Goal: Task Accomplishment & Management: Use online tool/utility

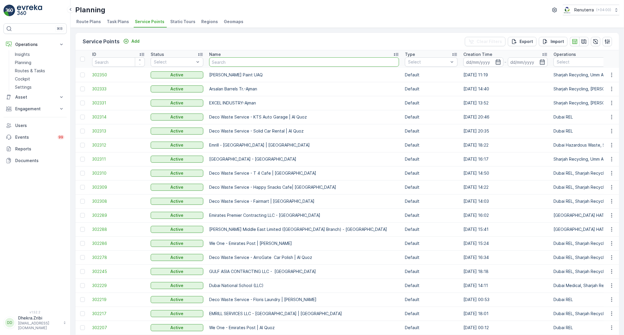
click at [276, 62] on input "text" at bounding box center [304, 61] width 190 height 9
paste input "Motor World Workshop LLC"
type input "Motor World Workshop LLC"
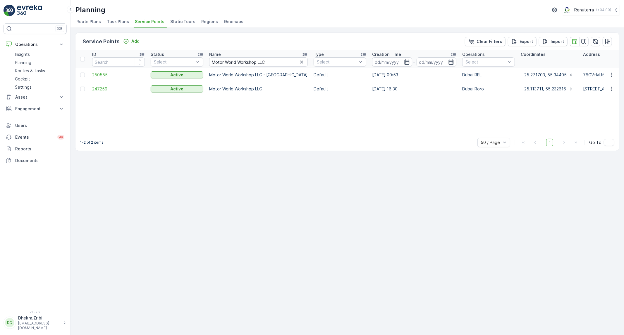
click at [96, 89] on span "247259" at bounding box center [118, 89] width 53 height 6
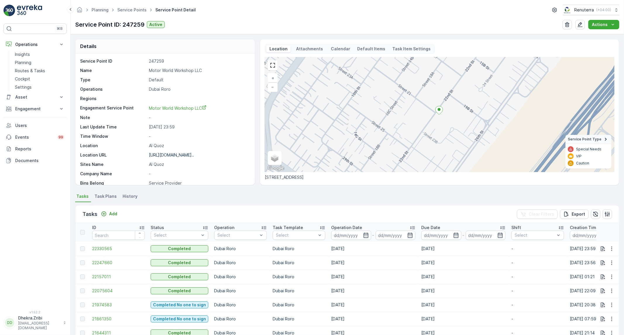
click at [102, 196] on span "Task Plans" at bounding box center [105, 196] width 22 height 6
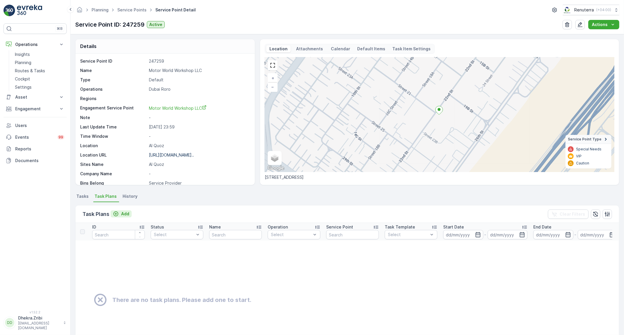
click at [126, 211] on p "Add" at bounding box center [125, 214] width 8 height 6
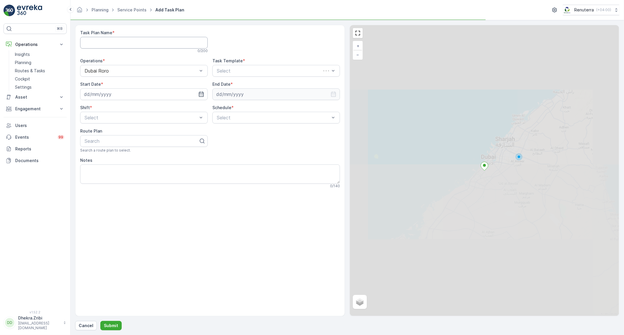
click at [107, 40] on Name "Task Plan Name" at bounding box center [144, 43] width 128 height 12
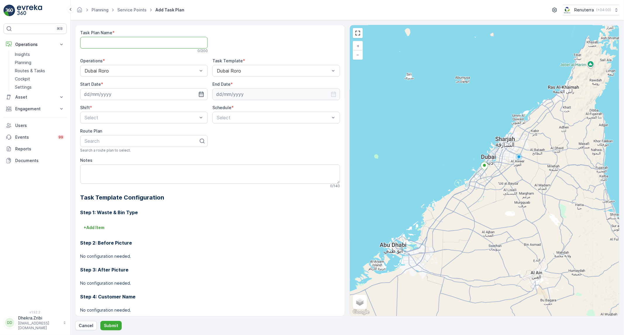
click at [259, 36] on div at bounding box center [276, 41] width 128 height 23
click at [203, 97] on icon "button" at bounding box center [201, 94] width 6 height 6
click at [125, 153] on div "15" at bounding box center [121, 154] width 9 height 9
type input "[DATE]"
click at [333, 94] on icon "button" at bounding box center [333, 94] width 6 height 6
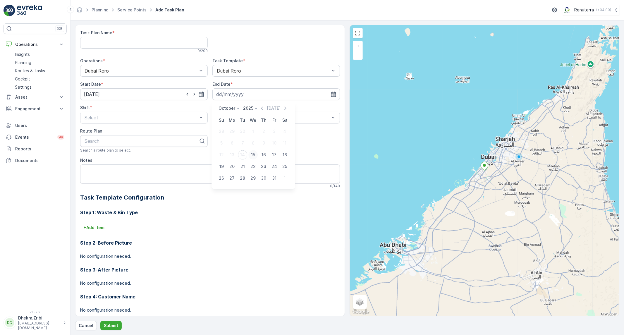
click at [250, 152] on div "15" at bounding box center [252, 154] width 9 height 9
type input "[DATE]"
click at [173, 121] on div "Select" at bounding box center [144, 118] width 128 height 12
click at [149, 133] on div "Day Shift" at bounding box center [144, 131] width 120 height 5
click at [91, 328] on p "Cancel" at bounding box center [86, 326] width 15 height 6
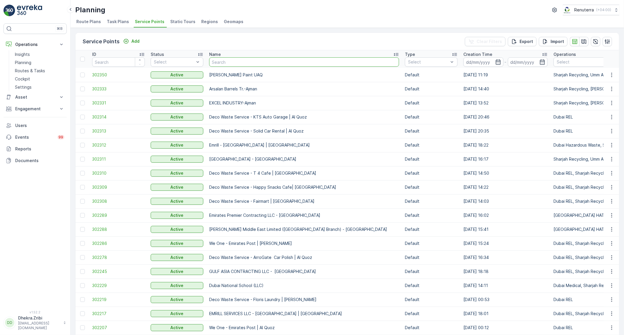
click at [235, 61] on input "text" at bounding box center [304, 61] width 190 height 9
click at [219, 58] on input "text" at bounding box center [304, 61] width 190 height 9
paste input "Motor World Workshop LLC"
type input "Motor World Workshop LLC"
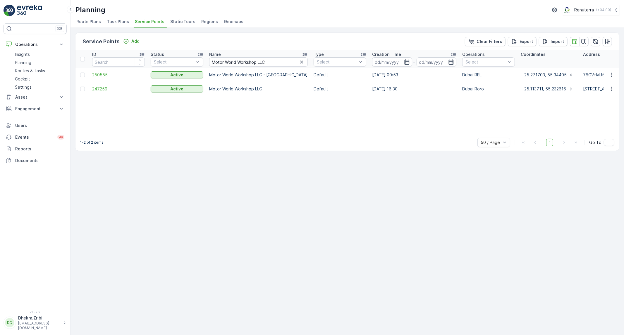
click at [96, 89] on span "247259" at bounding box center [118, 89] width 53 height 6
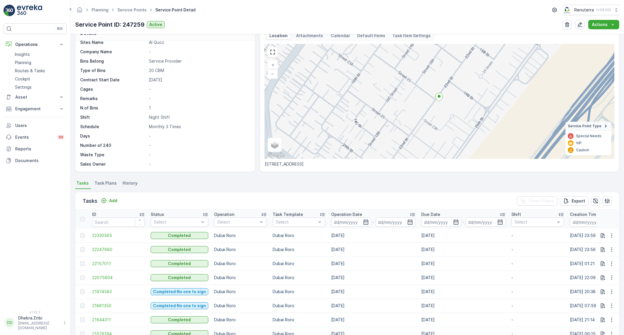
scroll to position [32, 0]
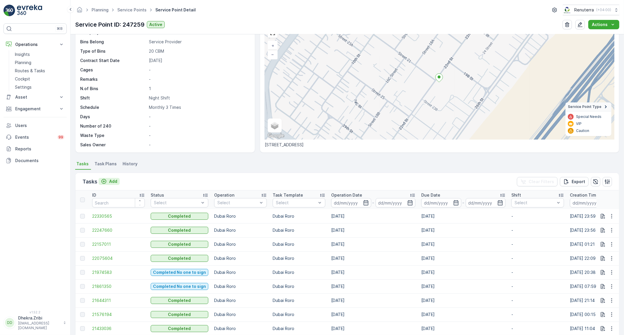
click at [115, 180] on p "Add" at bounding box center [113, 181] width 8 height 6
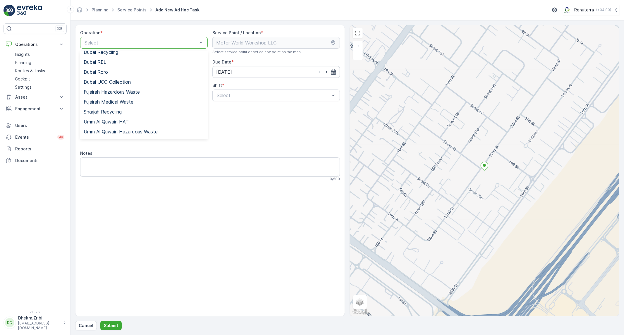
scroll to position [65, 0]
click at [111, 71] on div "Dubai Roro" at bounding box center [144, 71] width 120 height 5
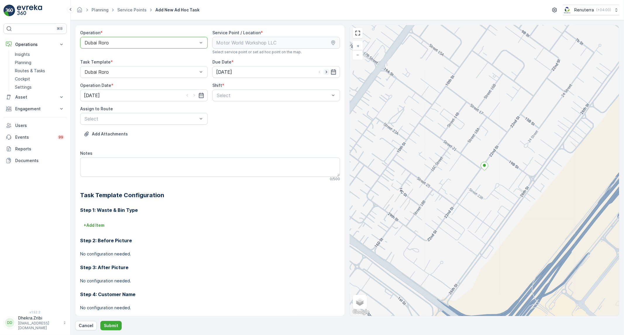
click at [324, 73] on icon "button" at bounding box center [326, 72] width 6 height 6
type input "[DATE]"
click at [180, 85] on div "Dubai Roro" at bounding box center [144, 86] width 120 height 5
click at [194, 94] on icon "button" at bounding box center [194, 95] width 6 height 6
type input "[DATE]"
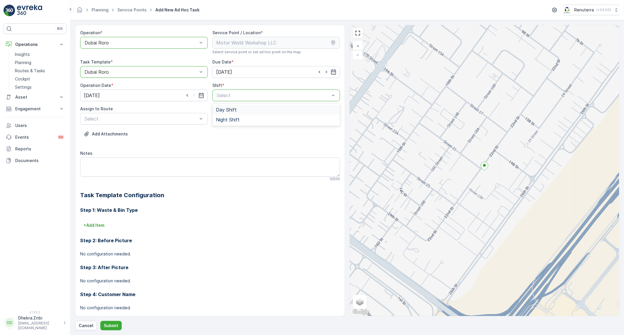
click at [294, 101] on div "Select" at bounding box center [276, 95] width 128 height 12
click at [254, 110] on div "Day Shift" at bounding box center [276, 109] width 120 height 5
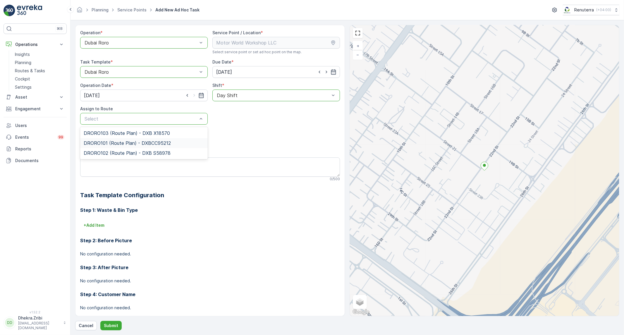
click at [98, 142] on span "DRORO101 (Route Plan) - DXBCC95212" at bounding box center [127, 142] width 87 height 5
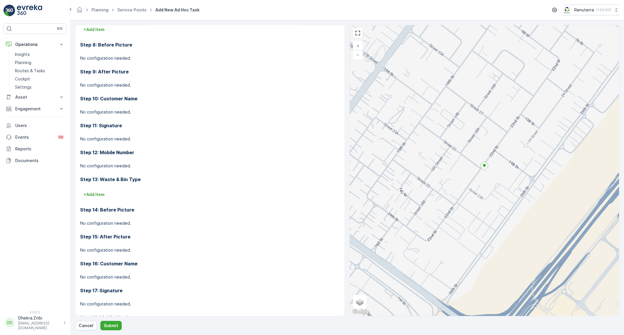
scroll to position [455, 0]
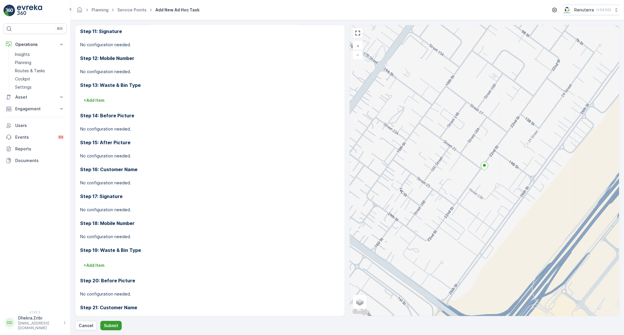
click at [116, 323] on p "Submit" at bounding box center [111, 326] width 14 height 6
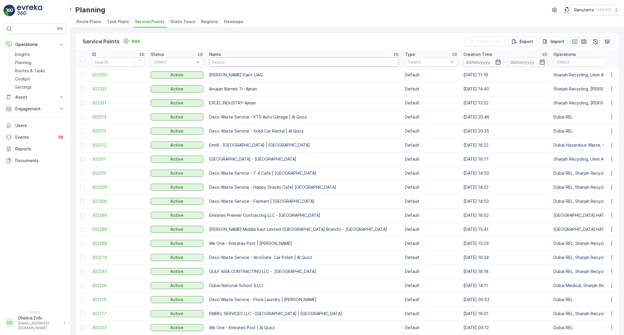
click at [256, 61] on input "text" at bounding box center [304, 61] width 190 height 9
paste input "KTC INTERNATIONAL LANDSCAPING - [GEOGRAPHIC_DATA] - SZR"
type input "KTC INTERNATIONAL LANDSCAPING - [GEOGRAPHIC_DATA] - SZR"
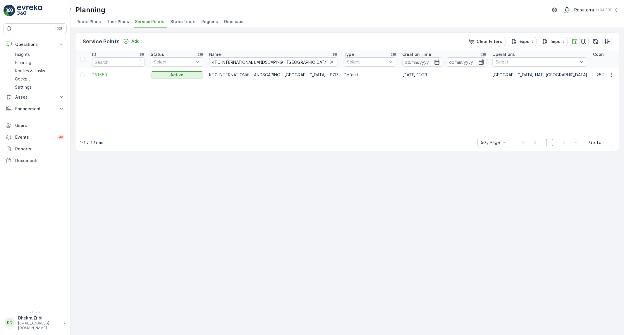
click at [105, 76] on span "251550" at bounding box center [118, 75] width 53 height 6
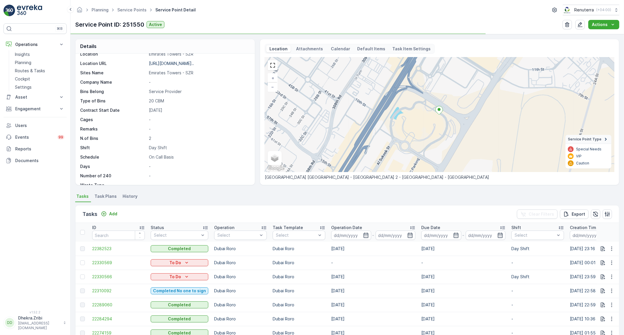
scroll to position [115, 0]
click at [116, 215] on p "Add" at bounding box center [113, 214] width 8 height 6
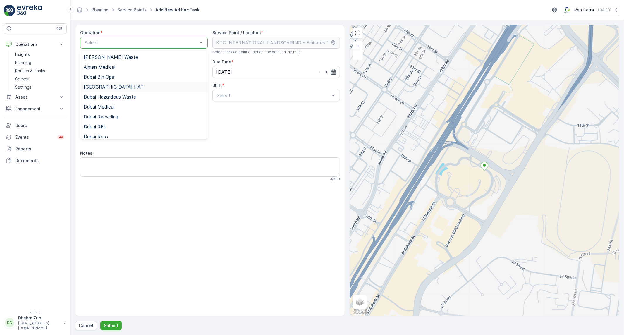
click at [114, 88] on div "[GEOGRAPHIC_DATA] HAT" at bounding box center [144, 86] width 120 height 5
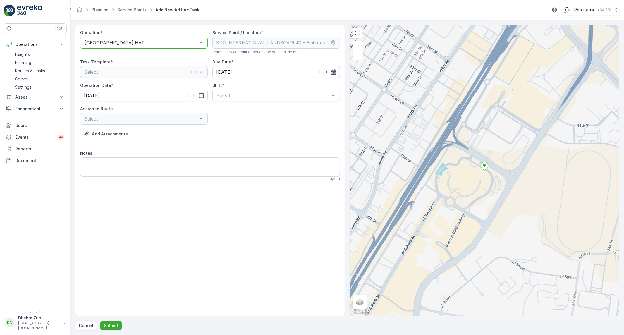
click at [132, 37] on div "[GEOGRAPHIC_DATA] HAT" at bounding box center [144, 43] width 128 height 12
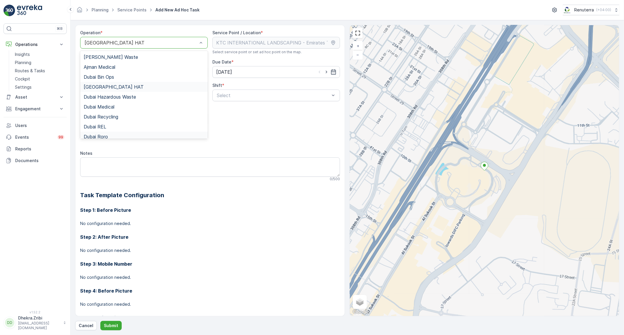
click at [101, 135] on span "Dubai Roro" at bounding box center [96, 136] width 24 height 5
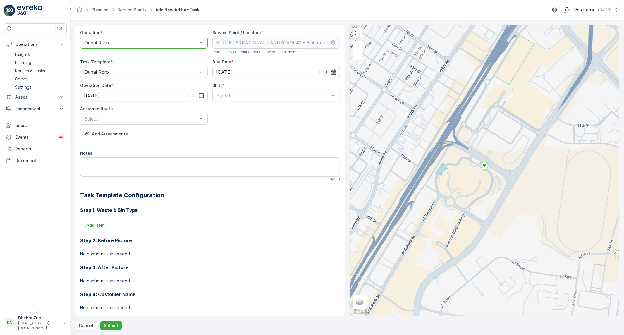
click at [325, 72] on icon "button" at bounding box center [326, 72] width 6 height 6
type input "[DATE]"
click at [195, 95] on icon "button" at bounding box center [194, 95] width 6 height 6
type input "[DATE]"
click at [264, 106] on div "Day Shift" at bounding box center [276, 110] width 128 height 10
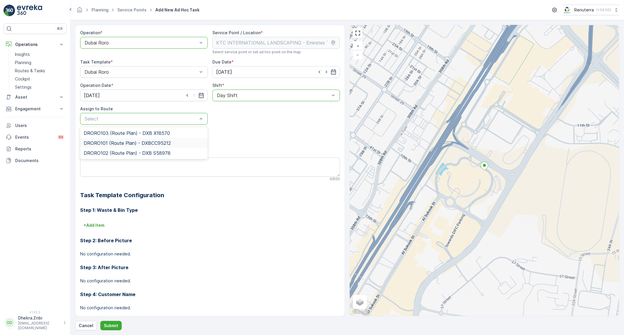
click at [106, 141] on span "DRORO101 (Route Plan) - DXBCC95212" at bounding box center [127, 142] width 87 height 5
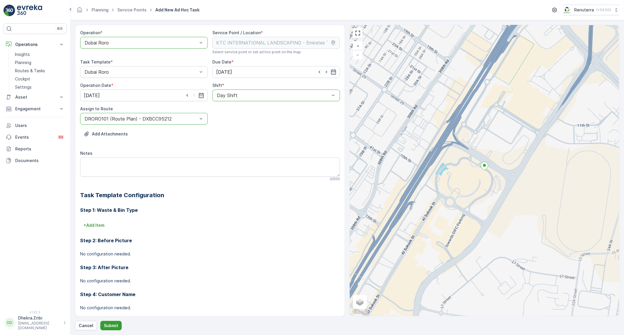
click at [108, 328] on p "Submit" at bounding box center [111, 326] width 14 height 6
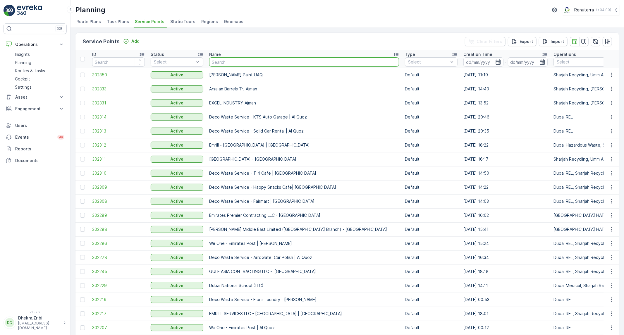
click at [275, 64] on input "text" at bounding box center [304, 61] width 190 height 9
paste input "Berkely Al marooj Furjan"
type input "Berkely Al marooj Furjan"
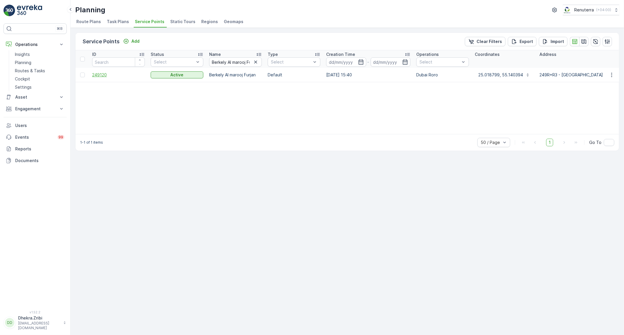
click at [95, 75] on span "249120" at bounding box center [118, 75] width 53 height 6
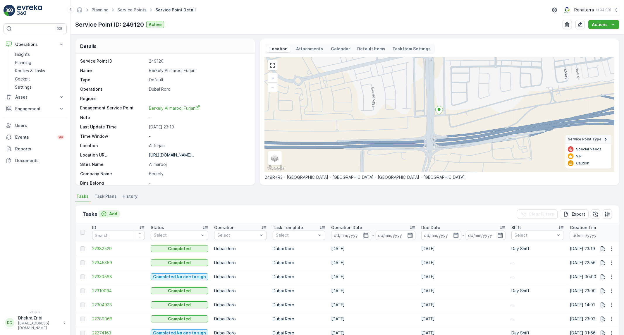
click at [109, 214] on div "Add" at bounding box center [109, 214] width 16 height 6
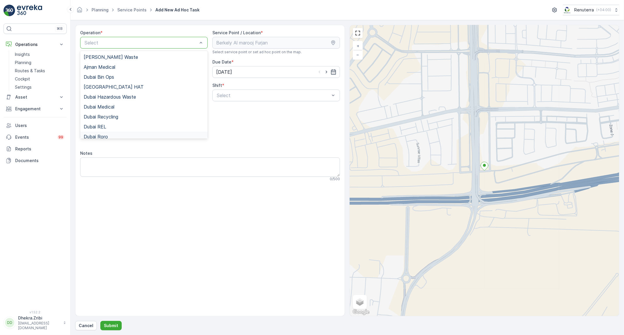
click at [134, 133] on div "Dubai Roro" at bounding box center [144, 137] width 128 height 10
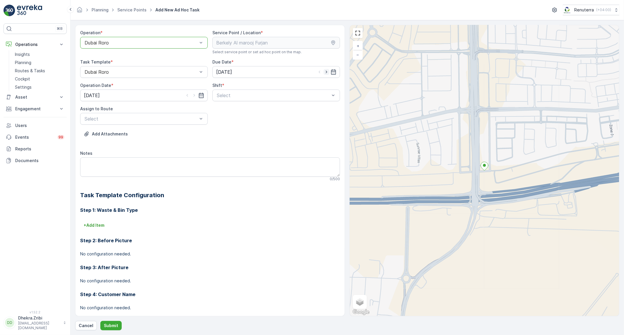
click at [326, 71] on icon "button" at bounding box center [326, 72] width 6 height 6
type input "[DATE]"
click at [195, 96] on icon "button" at bounding box center [194, 95] width 6 height 6
type input "[DATE]"
click at [276, 109] on div "Day Shift" at bounding box center [276, 109] width 120 height 5
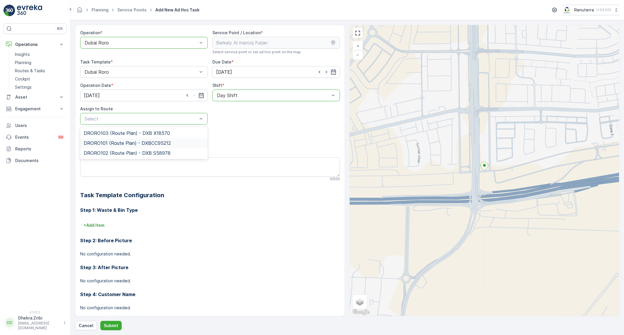
click at [113, 142] on span "DRORO101 (Route Plan) - DXBCC95212" at bounding box center [127, 142] width 87 height 5
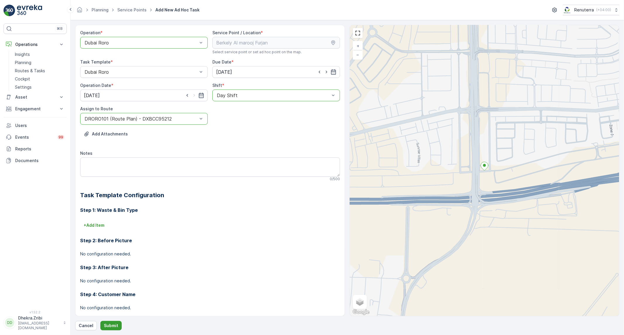
click at [116, 323] on p "Submit" at bounding box center [111, 326] width 14 height 6
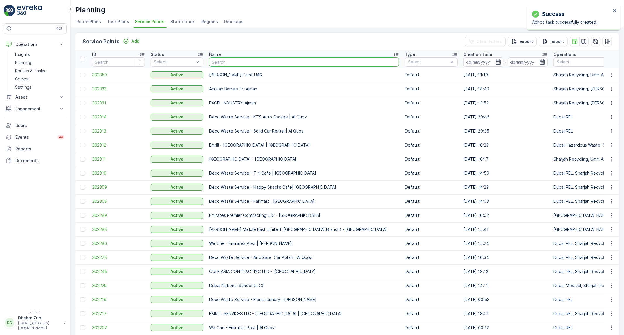
click at [284, 64] on input "text" at bounding box center [304, 61] width 190 height 9
paste input "[PERSON_NAME] Project (EM836) - [PERSON_NAME]"
type input "[PERSON_NAME] Project (EM836) - [PERSON_NAME]"
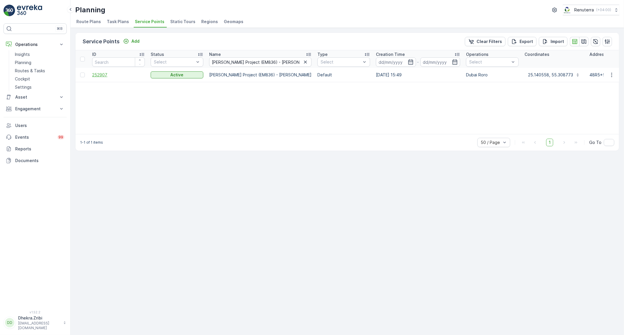
click at [103, 72] on span "252907" at bounding box center [118, 75] width 53 height 6
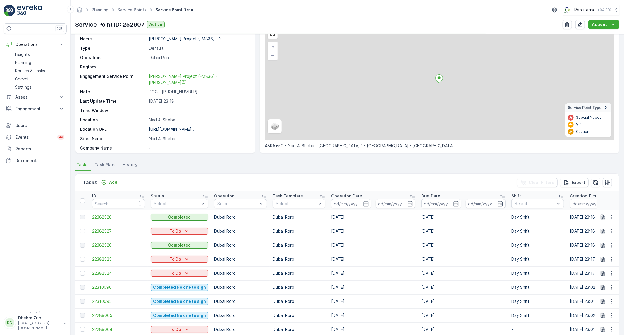
scroll to position [35, 0]
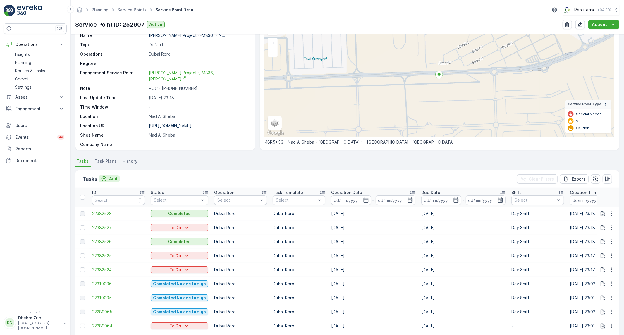
click at [110, 180] on p "Add" at bounding box center [113, 179] width 8 height 6
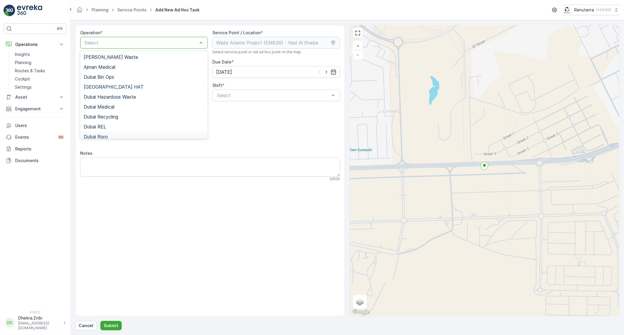
click at [108, 138] on div "Dubai Roro" at bounding box center [144, 136] width 120 height 5
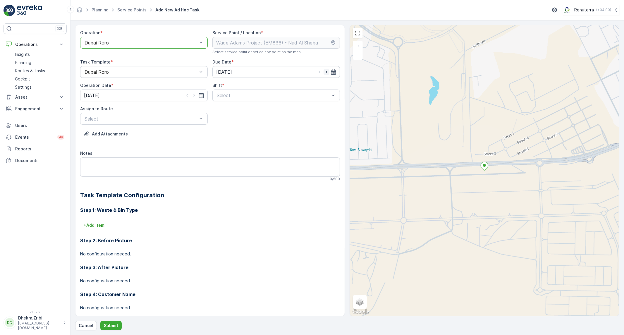
click at [325, 73] on icon "button" at bounding box center [326, 72] width 6 height 6
type input "[DATE]"
click at [194, 95] on icon "button" at bounding box center [194, 95] width 6 height 6
type input "[DATE]"
click at [283, 112] on div "Day Shift" at bounding box center [276, 109] width 120 height 5
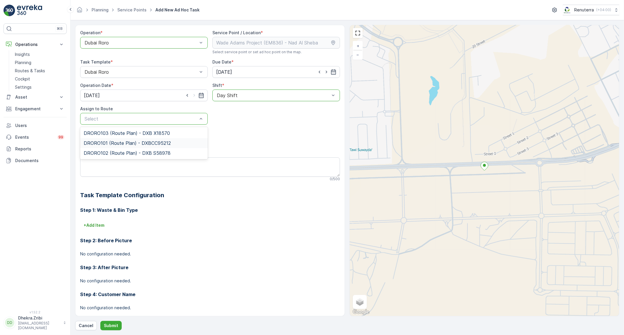
click at [144, 142] on span "DRORO101 (Route Plan) - DXBCC95212" at bounding box center [127, 142] width 87 height 5
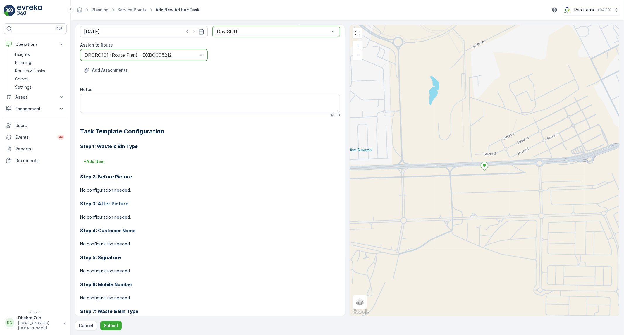
scroll to position [130, 0]
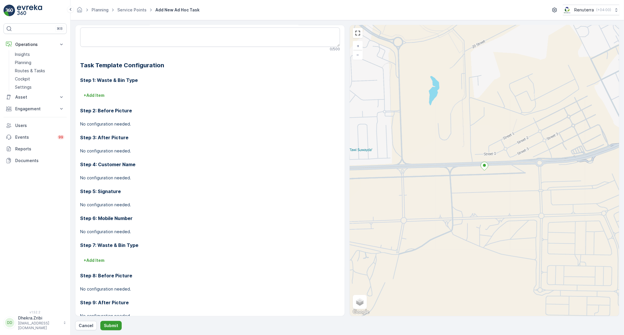
click at [108, 322] on button "Submit" at bounding box center [110, 325] width 21 height 9
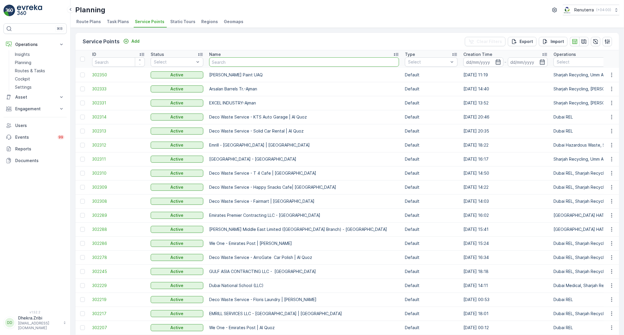
click at [282, 66] on input "text" at bounding box center [304, 61] width 190 height 9
paste input "[PERSON_NAME] Project (EM836) - [PERSON_NAME]"
type input "[PERSON_NAME] Project (EM836) - [PERSON_NAME]"
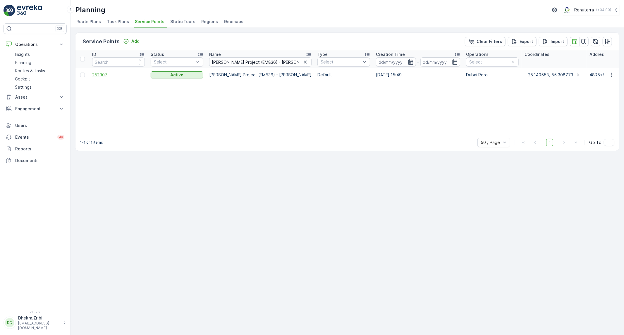
click at [104, 74] on span "252907" at bounding box center [118, 75] width 53 height 6
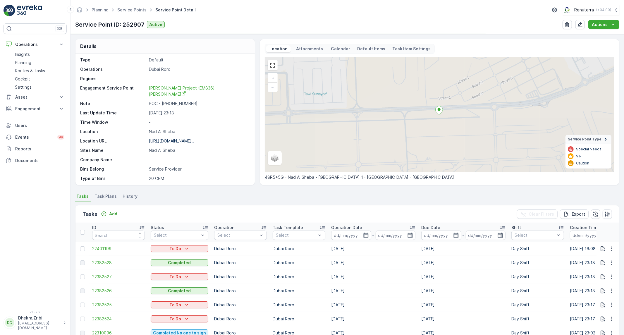
scroll to position [65, 0]
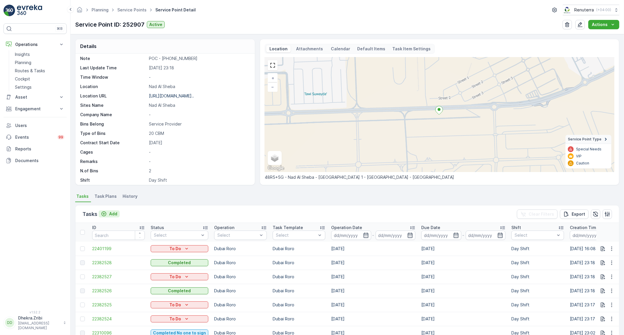
click at [113, 217] on button "Add" at bounding box center [109, 213] width 21 height 7
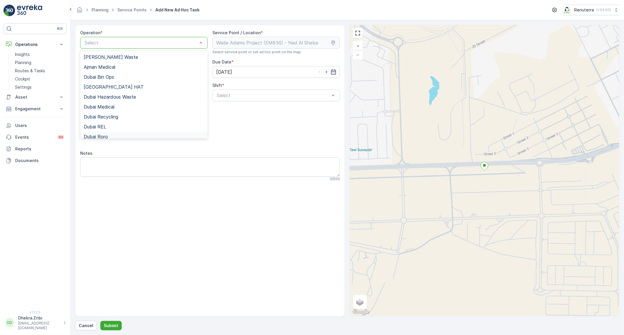
click at [105, 135] on span "Dubai Roro" at bounding box center [96, 136] width 24 height 5
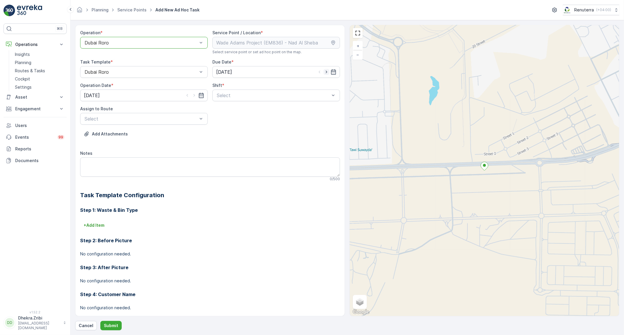
click at [324, 70] on icon "button" at bounding box center [326, 72] width 6 height 6
type input "[DATE]"
click at [194, 96] on icon "button" at bounding box center [193, 95] width 1 height 3
type input "[DATE]"
click at [253, 111] on div "Day Shift" at bounding box center [276, 109] width 120 height 5
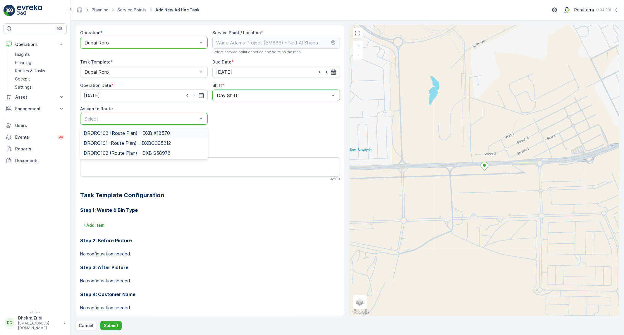
click at [133, 132] on span "DRORO103 (Route Plan) - DXB X18570" at bounding box center [127, 132] width 86 height 5
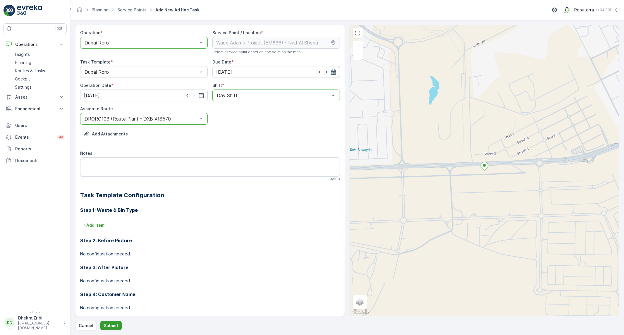
click at [115, 325] on p "Submit" at bounding box center [111, 326] width 14 height 6
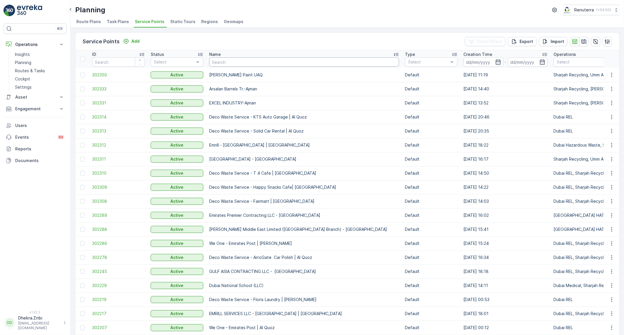
click at [301, 58] on input "text" at bounding box center [304, 61] width 190 height 9
paste input "[PERSON_NAME] Project (EM836) - [PERSON_NAME]"
type input "[PERSON_NAME] Project (EM836) - [PERSON_NAME]"
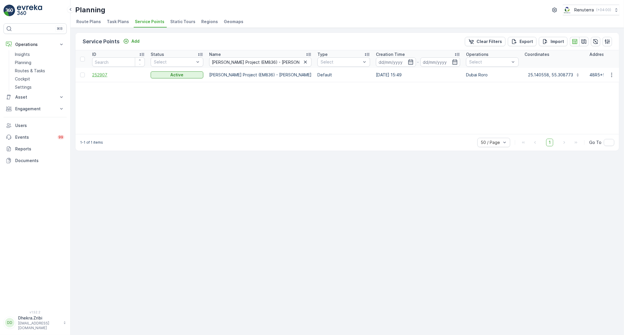
click at [103, 73] on span "252907" at bounding box center [118, 75] width 53 height 6
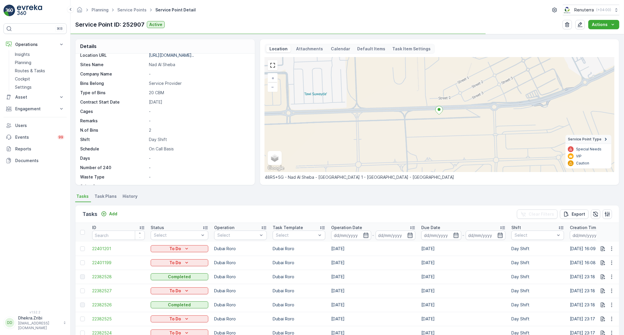
scroll to position [109, 0]
click at [113, 212] on p "Add" at bounding box center [113, 214] width 8 height 6
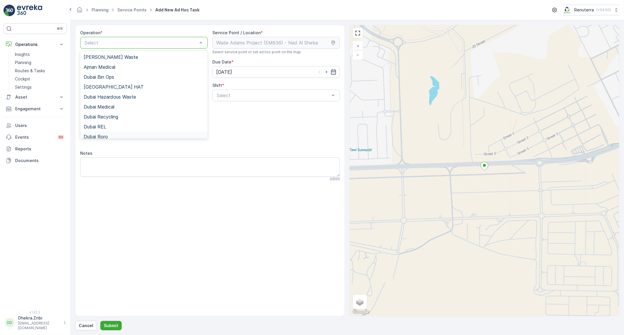
click at [127, 136] on div "Dubai Roro" at bounding box center [144, 136] width 120 height 5
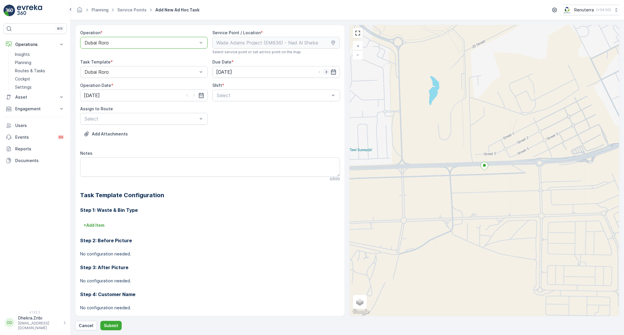
click at [327, 70] on icon "button" at bounding box center [326, 72] width 6 height 6
type input "[DATE]"
click at [194, 95] on icon "button" at bounding box center [193, 95] width 1 height 3
type input "[DATE]"
click at [252, 106] on div "Day Shift" at bounding box center [276, 110] width 128 height 10
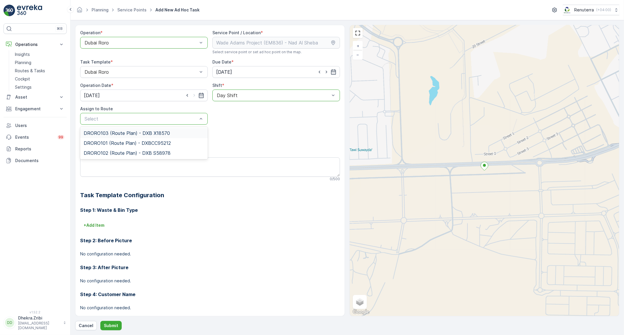
click at [158, 134] on span "DRORO103 (Route Plan) - DXB X18570" at bounding box center [127, 132] width 86 height 5
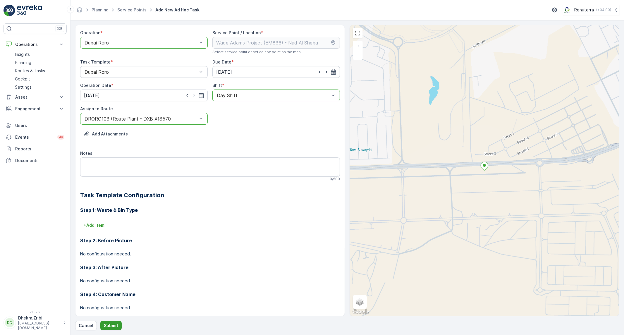
click at [110, 326] on p "Submit" at bounding box center [111, 326] width 14 height 6
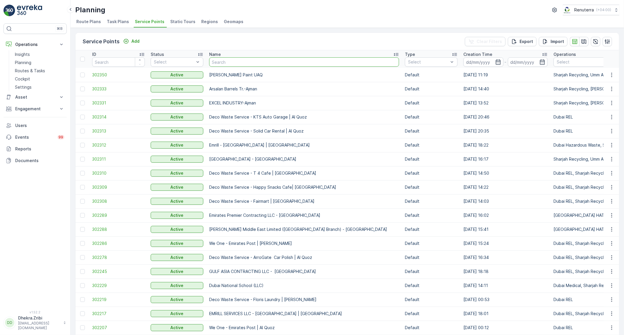
click at [273, 59] on input "text" at bounding box center [304, 61] width 190 height 9
paste input "[PERSON_NAME] Project (EM836) - [PERSON_NAME]"
type input "[PERSON_NAME] Project (EM836) - [PERSON_NAME]"
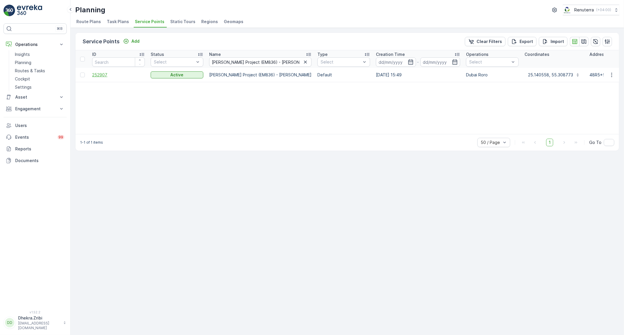
click at [100, 74] on span "252907" at bounding box center [118, 75] width 53 height 6
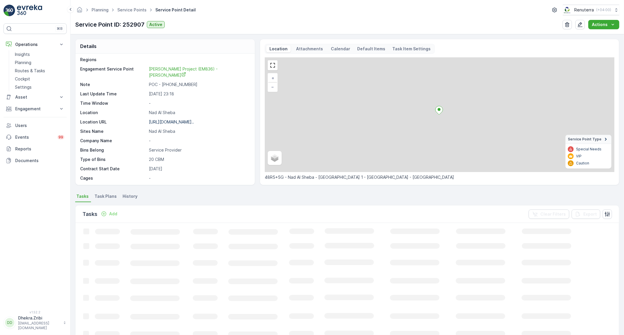
scroll to position [109, 0]
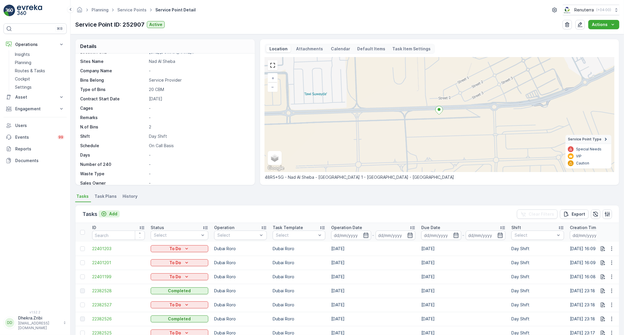
click at [112, 214] on p "Add" at bounding box center [113, 214] width 8 height 6
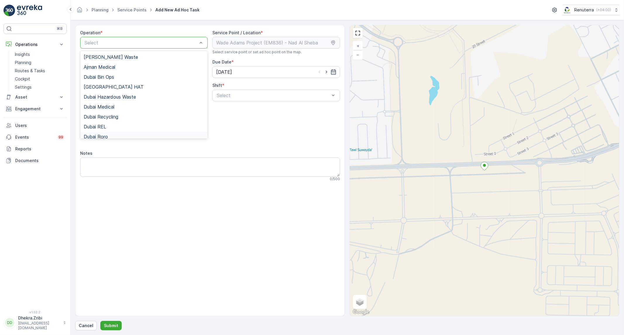
click at [111, 136] on div "Dubai Roro" at bounding box center [144, 136] width 120 height 5
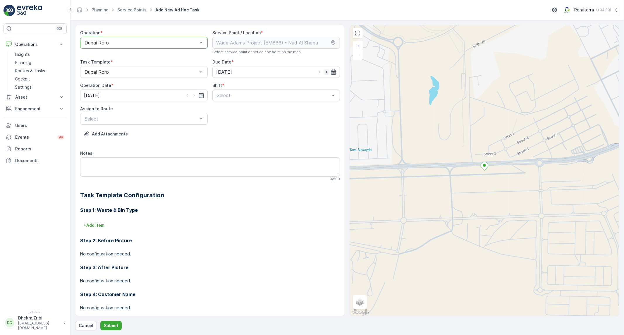
click at [325, 72] on icon "button" at bounding box center [326, 72] width 6 height 6
type input "[DATE]"
click at [197, 97] on div at bounding box center [194, 95] width 20 height 6
click at [194, 95] on icon "button" at bounding box center [193, 95] width 1 height 3
type input "[DATE]"
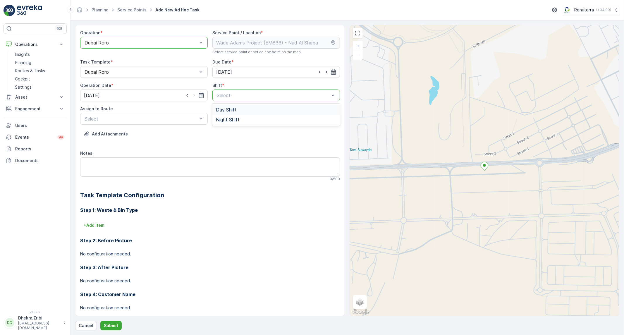
click at [273, 107] on div "Day Shift" at bounding box center [276, 109] width 120 height 5
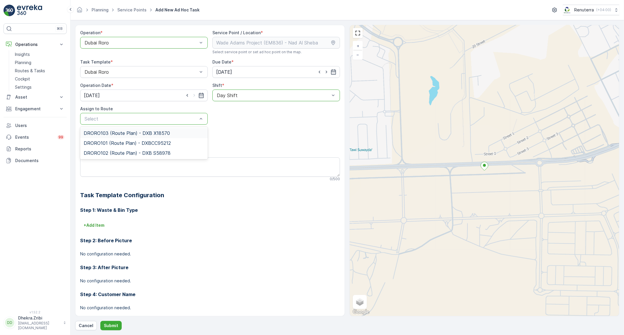
click at [154, 135] on span "DRORO103 (Route Plan) - DXB X18570" at bounding box center [127, 132] width 86 height 5
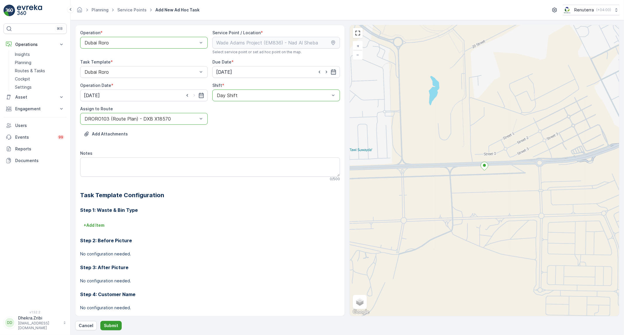
click at [114, 324] on p "Submit" at bounding box center [111, 326] width 14 height 6
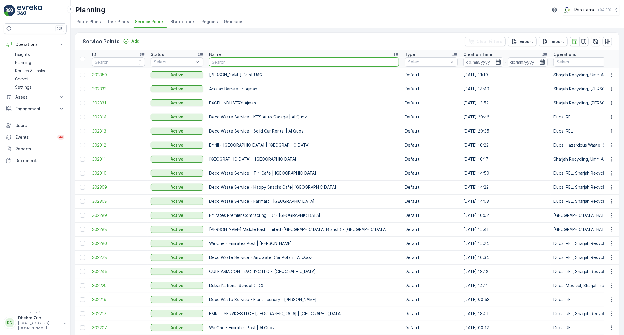
click at [225, 63] on input "text" at bounding box center [304, 61] width 190 height 9
paste input "Berkely Al marooj Furjan"
type input "Berkely Al marooj Furjan"
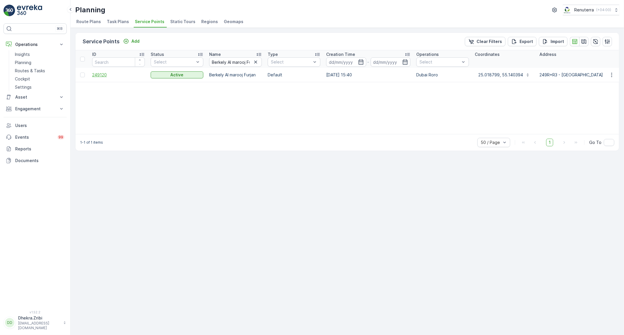
click at [94, 75] on span "249120" at bounding box center [118, 75] width 53 height 6
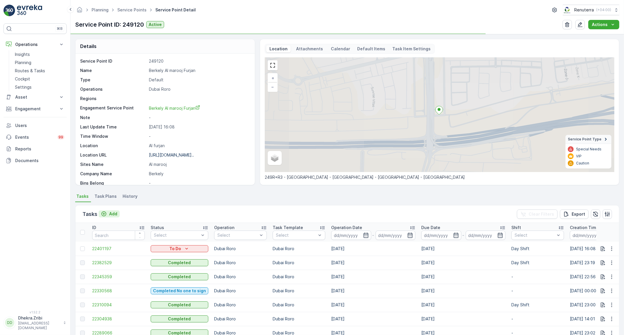
click at [108, 215] on div "Add" at bounding box center [109, 214] width 16 height 6
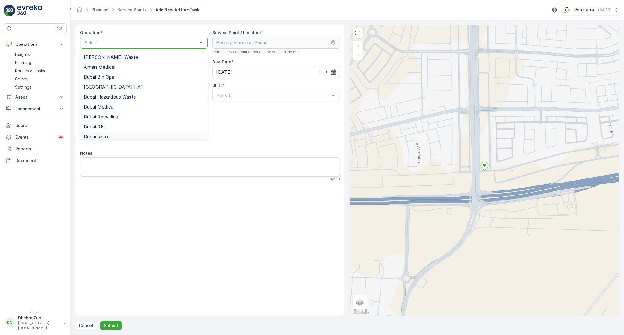
click at [102, 138] on span "Dubai Roro" at bounding box center [96, 136] width 24 height 5
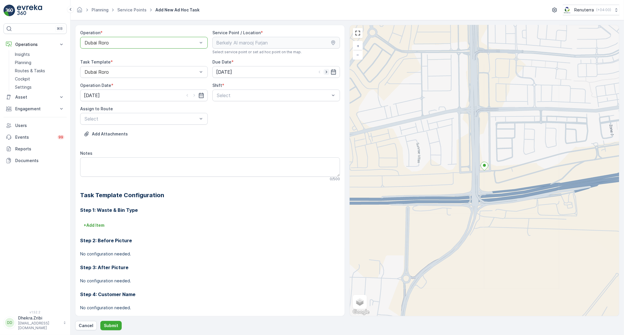
click at [325, 74] on icon "button" at bounding box center [326, 72] width 6 height 6
type input "[DATE]"
click at [193, 97] on icon "button" at bounding box center [193, 95] width 1 height 3
type input "[DATE]"
click at [246, 91] on div "Select" at bounding box center [276, 95] width 128 height 12
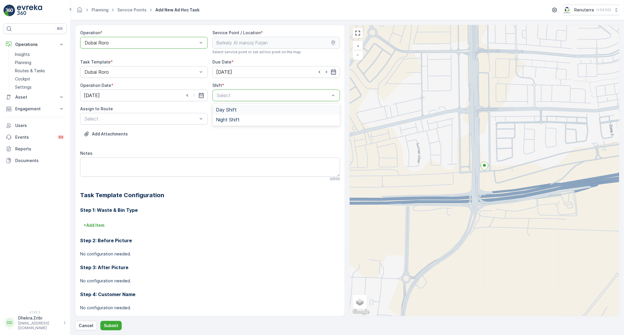
click at [233, 109] on span "Day Shift" at bounding box center [226, 109] width 21 height 5
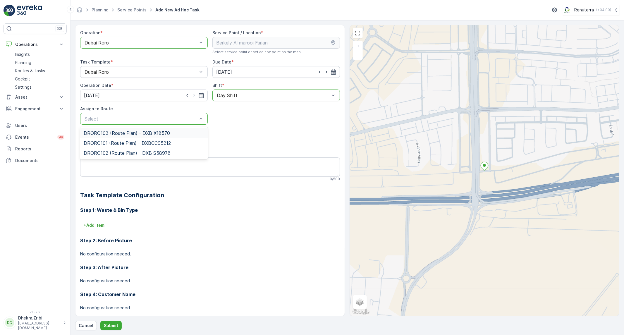
click at [135, 133] on span "DRORO103 (Route Plan) - DXB X18570" at bounding box center [127, 132] width 86 height 5
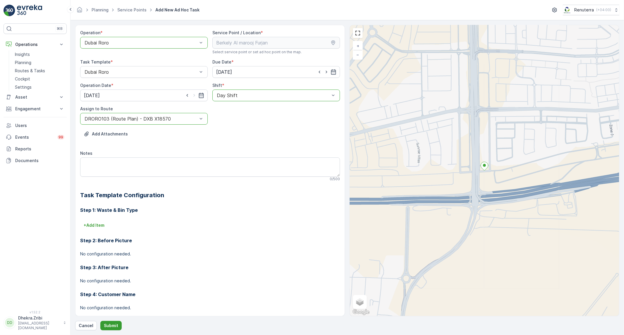
click at [115, 322] on button "Submit" at bounding box center [110, 325] width 21 height 9
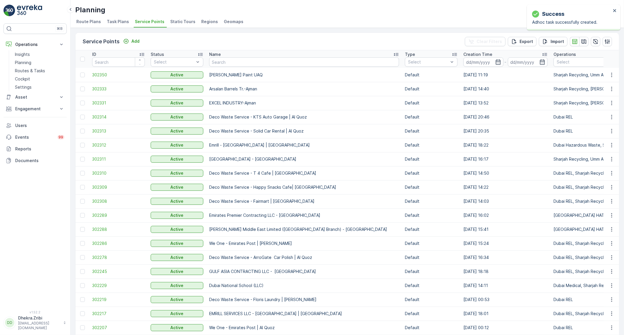
click at [112, 23] on span "Task Plans" at bounding box center [118, 22] width 22 height 6
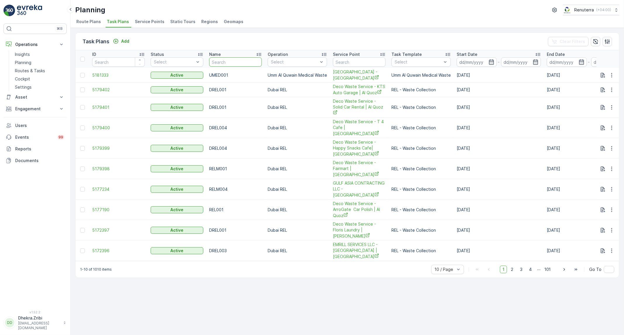
click at [239, 59] on input "text" at bounding box center [235, 61] width 53 height 9
type input "roro"
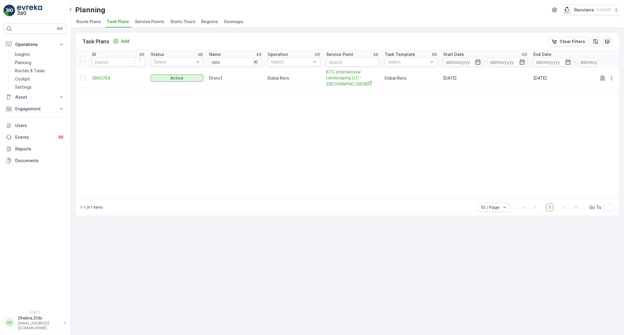
click at [259, 61] on button "button" at bounding box center [255, 61] width 7 height 7
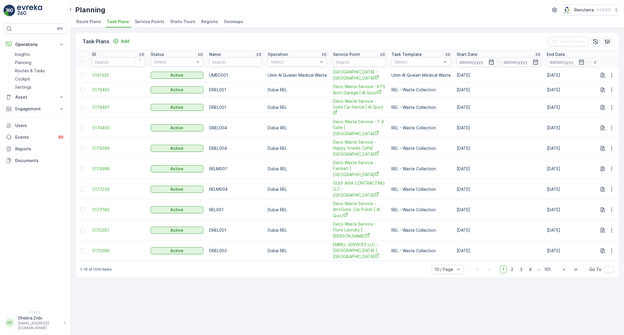
click at [86, 22] on span "Route Plans" at bounding box center [88, 22] width 25 height 6
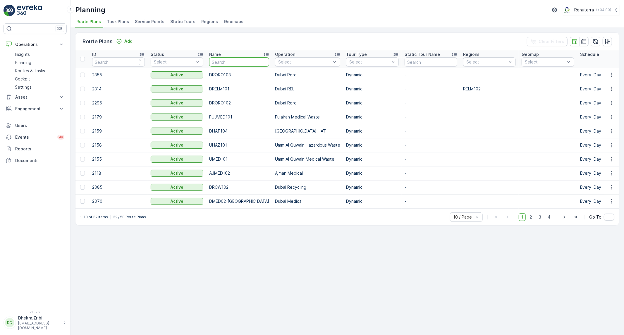
click at [216, 62] on input "text" at bounding box center [239, 61] width 60 height 9
type input "roro"
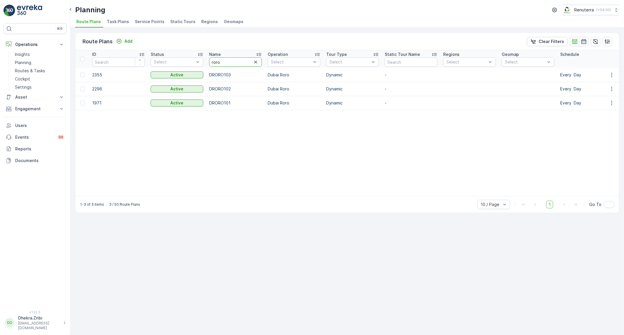
click at [256, 57] on input "roro" at bounding box center [235, 61] width 53 height 9
click at [256, 63] on icon "button" at bounding box center [256, 62] width 6 height 6
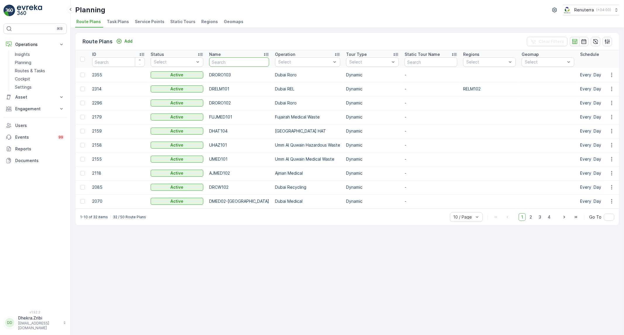
click at [229, 64] on input "text" at bounding box center [239, 61] width 60 height 9
click at [28, 64] on p "Planning" at bounding box center [23, 63] width 16 height 6
click at [147, 19] on span "Service Points" at bounding box center [150, 22] width 30 height 6
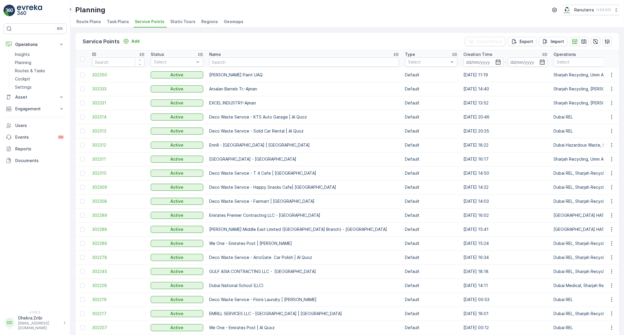
click at [264, 63] on input "text" at bounding box center [304, 61] width 190 height 9
type input "duls"
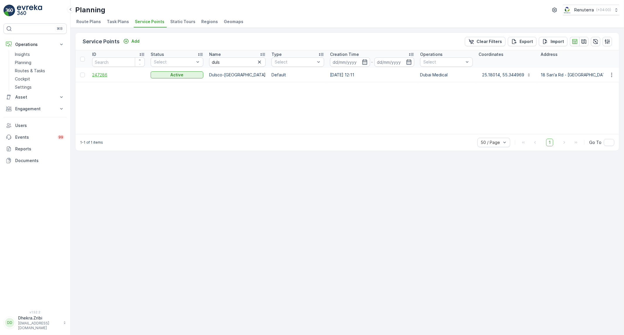
click at [103, 77] on span "247286" at bounding box center [118, 75] width 53 height 6
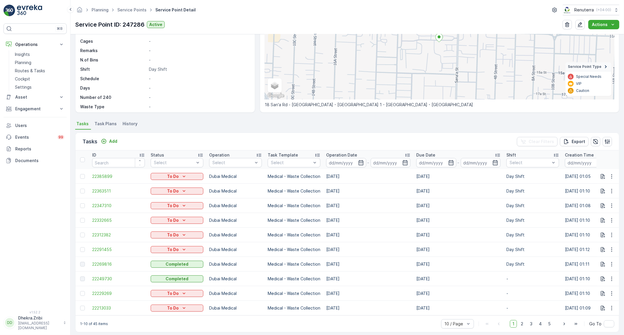
scroll to position [82, 0]
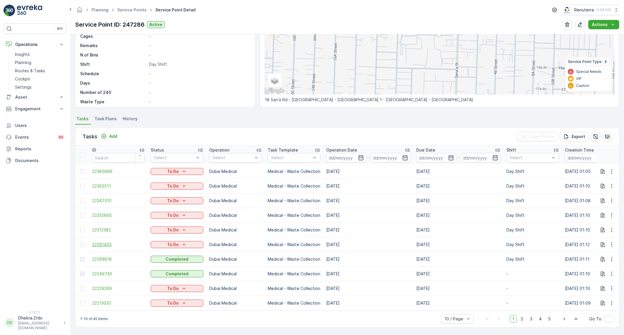
click at [98, 242] on span "22291455" at bounding box center [118, 245] width 53 height 6
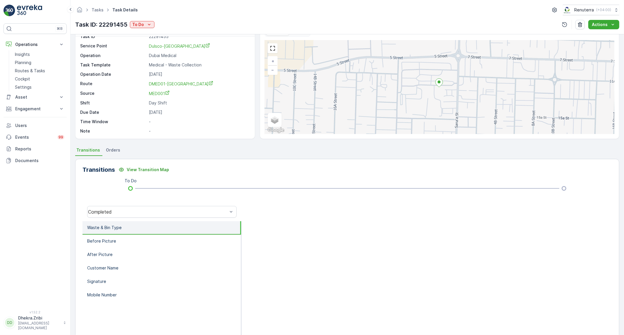
scroll to position [33, 0]
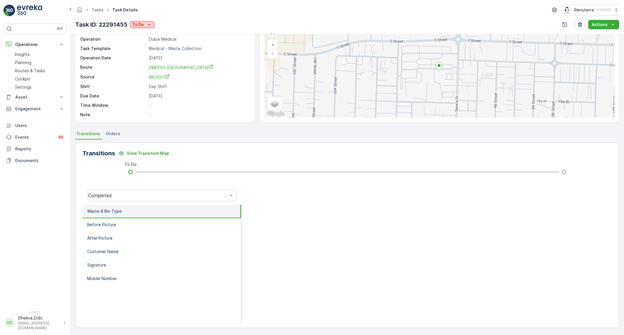
click at [142, 27] on p "To Do" at bounding box center [138, 25] width 12 height 6
click at [171, 47] on span "Completed No One to Sign" at bounding box center [160, 50] width 53 height 6
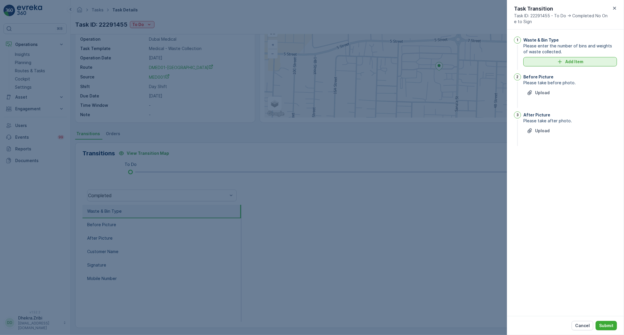
click at [577, 63] on p "Add Item" at bounding box center [574, 62] width 18 height 6
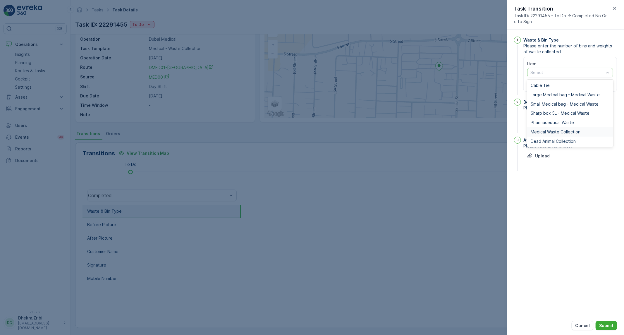
click at [548, 130] on span "Medical Waste Collection" at bounding box center [556, 132] width 50 height 5
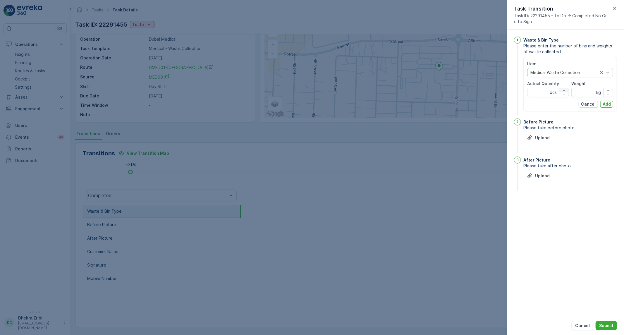
click at [563, 89] on icon "button" at bounding box center [564, 91] width 4 height 4
type Quantity "1"
click at [590, 92] on input "Weight" at bounding box center [592, 92] width 42 height 9
type input "61"
click at [602, 102] on p "Add" at bounding box center [606, 104] width 8 height 6
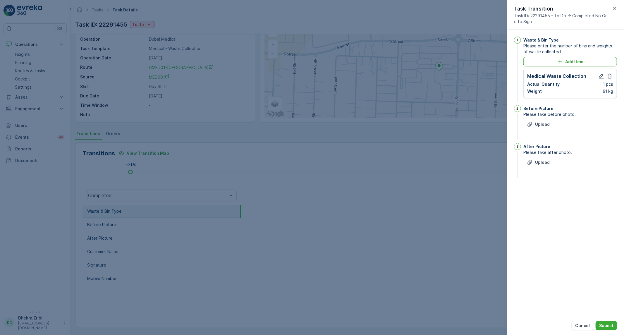
click at [559, 126] on div "Upload" at bounding box center [570, 128] width 94 height 16
click at [542, 124] on p "Upload" at bounding box center [542, 124] width 15 height 6
click at [538, 192] on p "Upload" at bounding box center [542, 192] width 15 height 6
click at [611, 322] on button "Submit" at bounding box center [605, 325] width 21 height 9
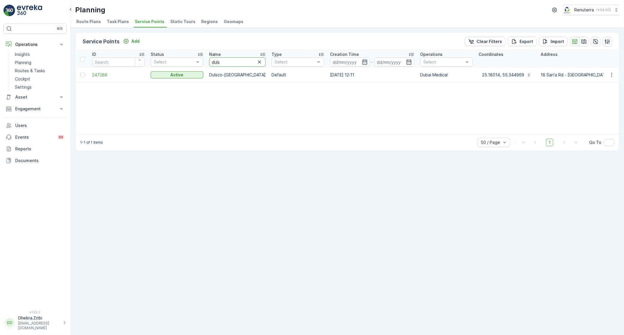
drag, startPoint x: 234, startPoint y: 66, endPoint x: 211, endPoint y: 62, distance: 22.7
click at [211, 62] on input "duls" at bounding box center [237, 61] width 56 height 9
type input "imdaa"
click at [96, 75] on span "247279" at bounding box center [118, 75] width 53 height 6
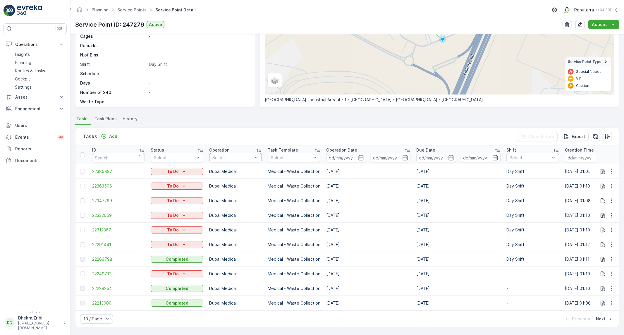
scroll to position [82, 0]
click at [104, 242] on span "22291441" at bounding box center [118, 245] width 53 height 6
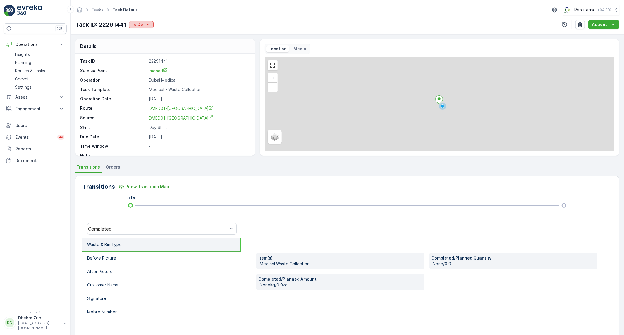
click at [130, 26] on button "To Do" at bounding box center [141, 24] width 25 height 7
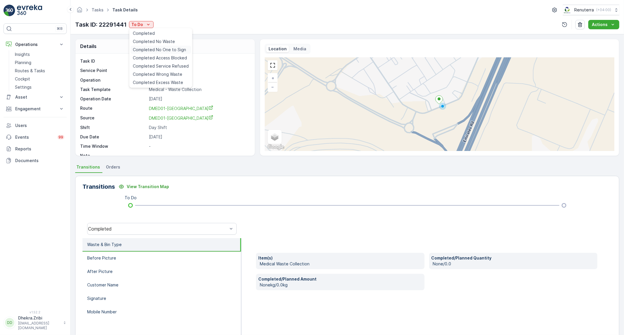
click at [158, 48] on span "Completed No One to Sign" at bounding box center [159, 50] width 53 height 6
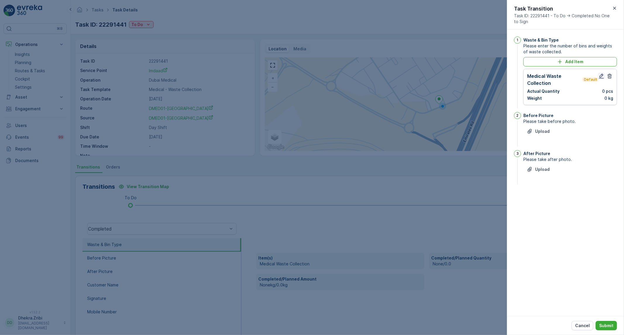
click at [603, 75] on icon "button" at bounding box center [601, 76] width 6 height 6
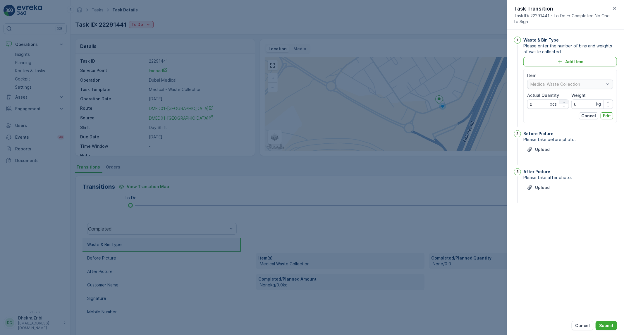
click at [562, 102] on icon "button" at bounding box center [564, 102] width 4 height 4
type Quantity "1"
drag, startPoint x: 583, startPoint y: 100, endPoint x: 557, endPoint y: 107, distance: 27.0
click at [557, 107] on div "Item Medical Waste Collection Actual Quantity 1 pcs Weight 0 kg" at bounding box center [570, 91] width 86 height 36
type input "1050.3"
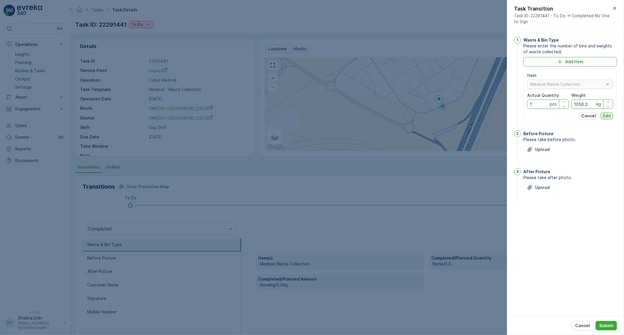
click at [605, 117] on p "Edit" at bounding box center [607, 116] width 8 height 6
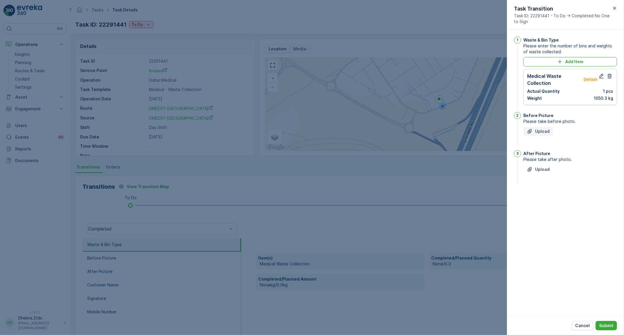
click at [537, 134] on p "Upload" at bounding box center [542, 131] width 15 height 6
click at [541, 201] on p "Upload" at bounding box center [542, 199] width 15 height 6
click at [613, 326] on button "Submit" at bounding box center [605, 325] width 21 height 9
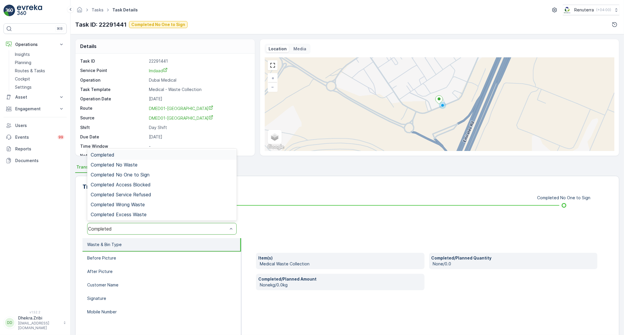
click at [153, 232] on div "Completed" at bounding box center [161, 229] width 149 height 12
click at [147, 186] on span "Completed Access Blocked" at bounding box center [121, 184] width 60 height 5
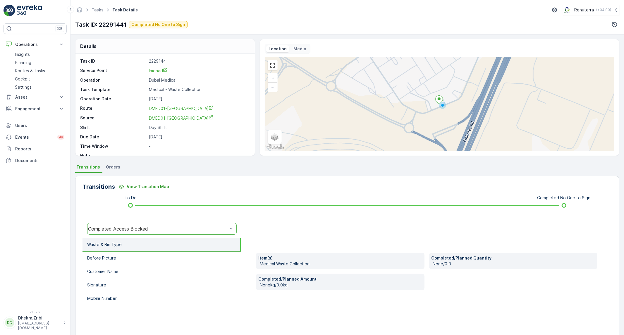
click at [142, 226] on div "Completed Access Blocked" at bounding box center [158, 228] width 140 height 5
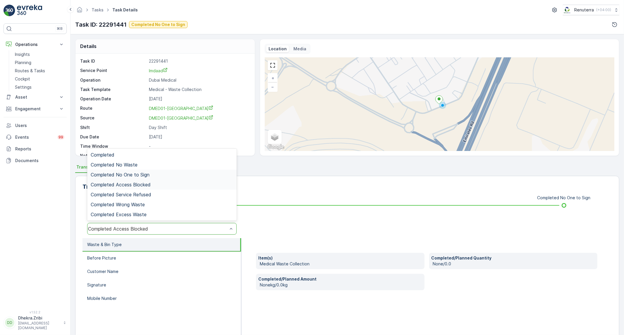
click at [135, 170] on div "Completed No One to Sign" at bounding box center [161, 175] width 149 height 10
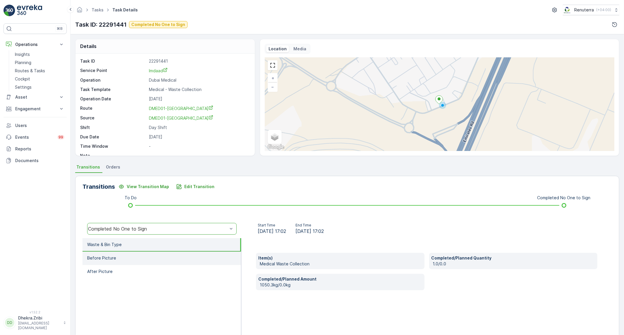
click at [160, 254] on li "Before Picture" at bounding box center [161, 258] width 159 height 13
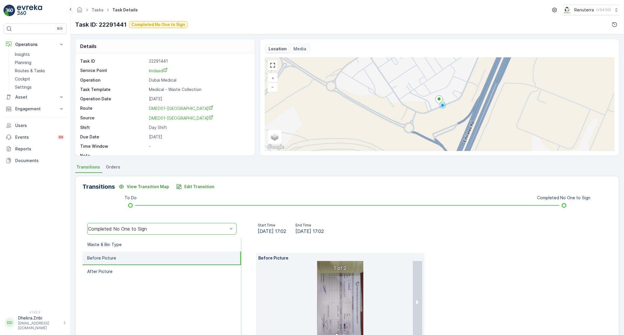
click at [343, 305] on img at bounding box center [340, 302] width 46 height 82
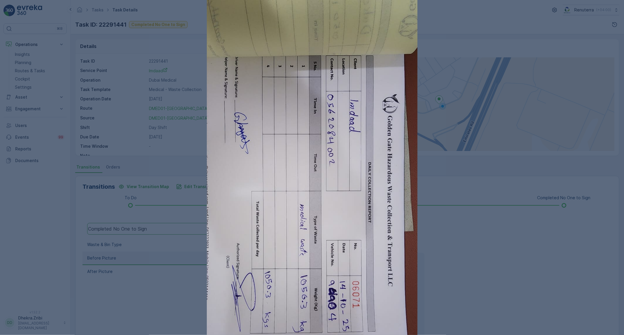
click at [477, 290] on div at bounding box center [312, 167] width 624 height 335
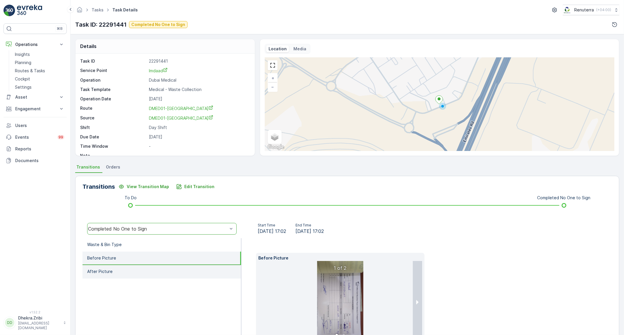
click at [144, 271] on li "After Picture" at bounding box center [161, 271] width 159 height 13
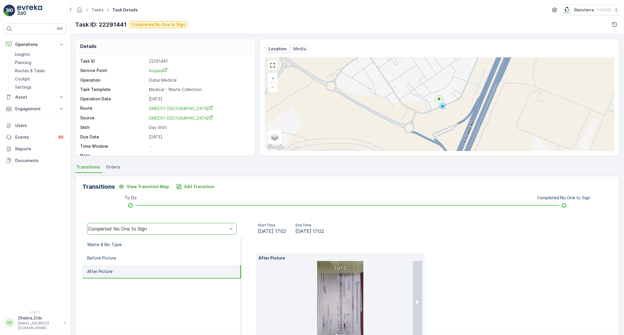
click at [340, 288] on img at bounding box center [340, 302] width 46 height 82
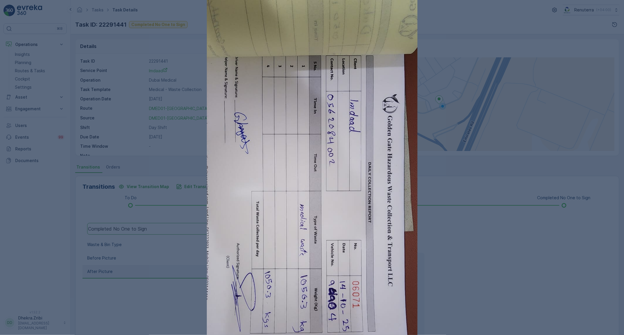
click at [436, 263] on div at bounding box center [312, 167] width 624 height 335
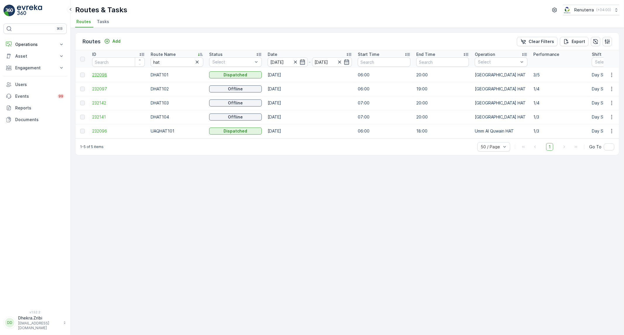
click at [99, 76] on span "232098" at bounding box center [118, 75] width 53 height 6
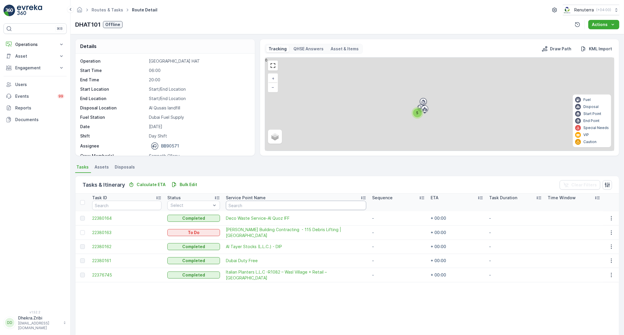
scroll to position [6, 0]
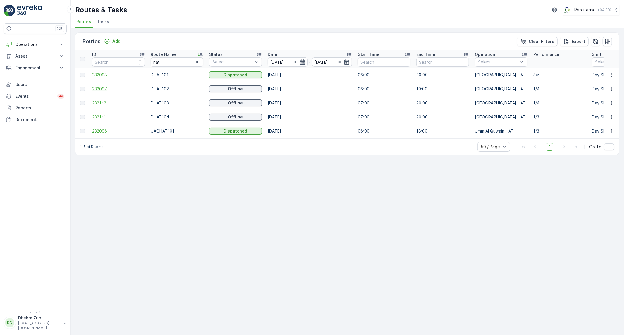
click at [109, 88] on span "232097" at bounding box center [118, 89] width 53 height 6
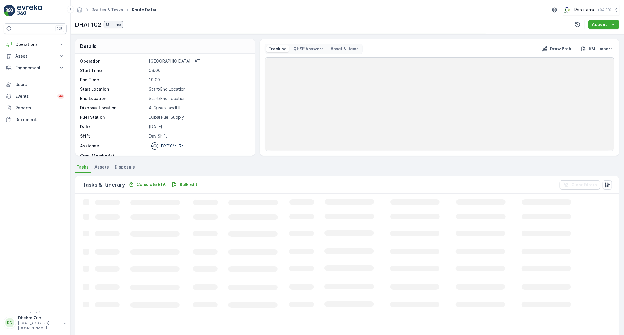
scroll to position [18, 0]
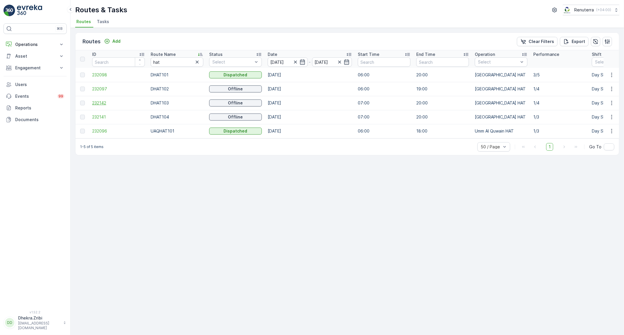
click at [98, 100] on span "232142" at bounding box center [118, 103] width 53 height 6
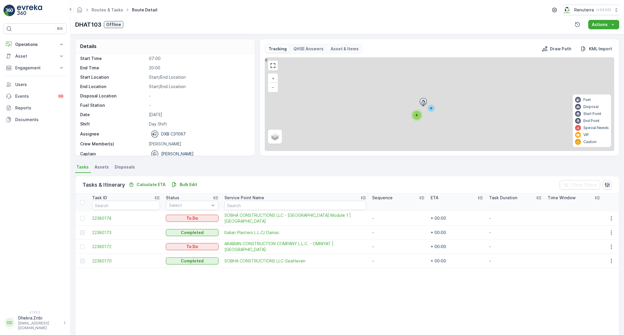
scroll to position [18, 0]
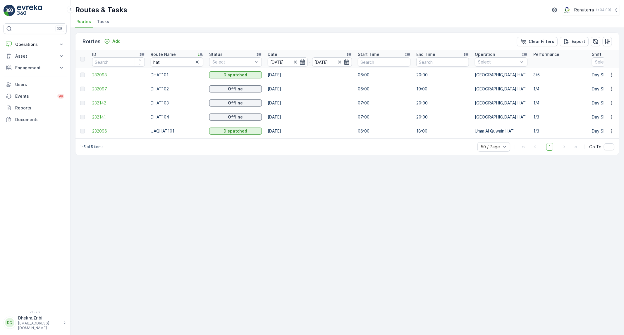
click at [100, 116] on span "232141" at bounding box center [118, 117] width 53 height 6
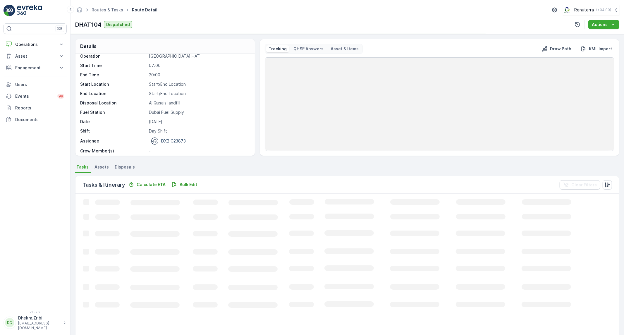
scroll to position [18, 0]
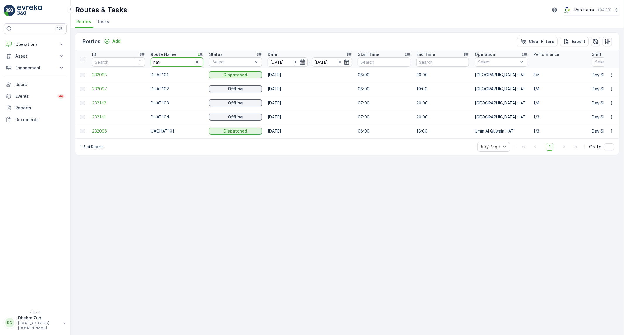
drag, startPoint x: 173, startPoint y: 61, endPoint x: 116, endPoint y: 51, distance: 57.5
type input "roro"
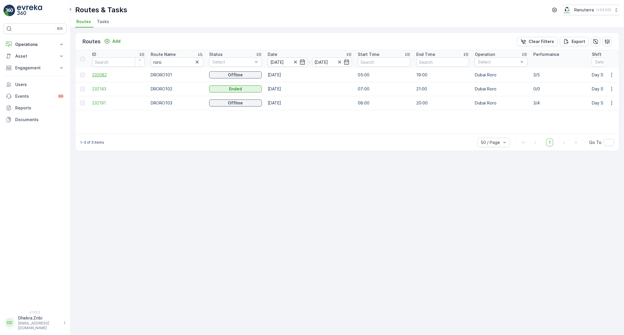
click at [107, 72] on span "232082" at bounding box center [118, 75] width 53 height 6
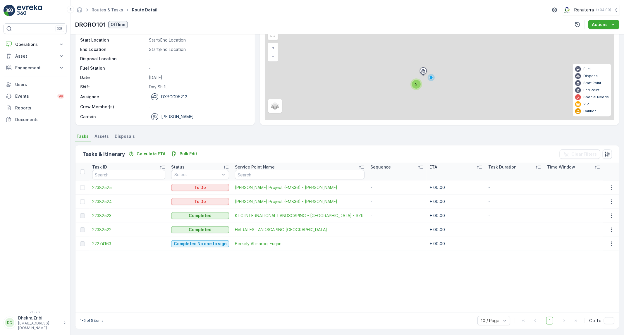
scroll to position [32, 0]
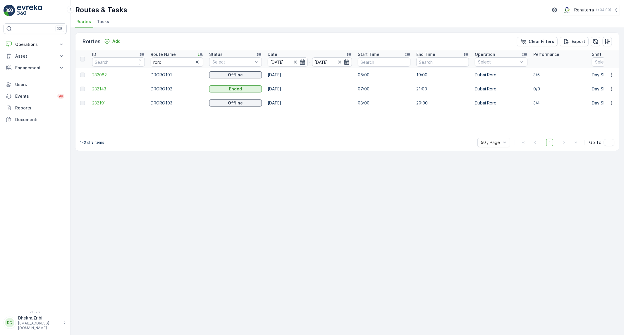
click at [91, 106] on td "232191" at bounding box center [118, 103] width 58 height 14
click at [99, 104] on span "232191" at bounding box center [118, 103] width 53 height 6
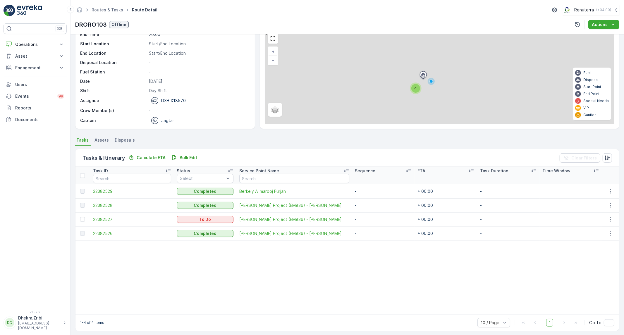
scroll to position [30, 0]
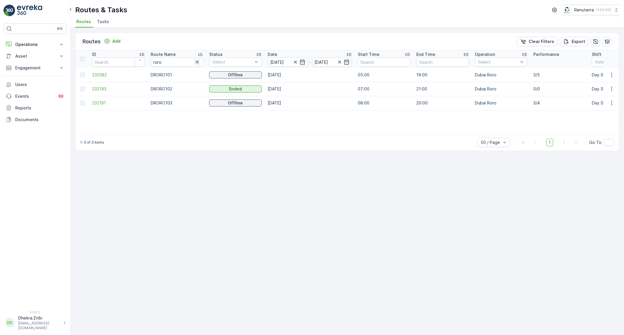
click at [199, 61] on icon "button" at bounding box center [197, 62] width 6 height 6
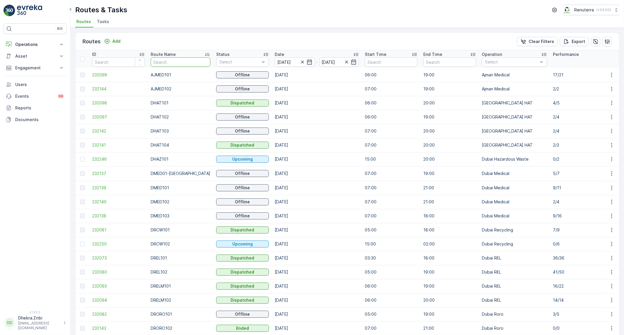
click at [178, 61] on input "text" at bounding box center [181, 61] width 60 height 9
click at [168, 59] on input "text" at bounding box center [181, 61] width 60 height 9
click at [307, 63] on icon "button" at bounding box center [310, 62] width 6 height 6
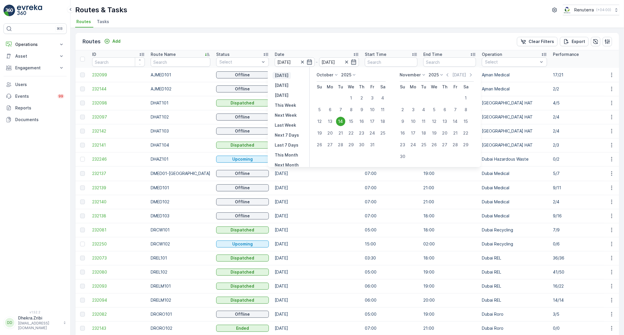
click at [281, 77] on p "Yesterday" at bounding box center [282, 76] width 14 height 6
type input "[DATE]"
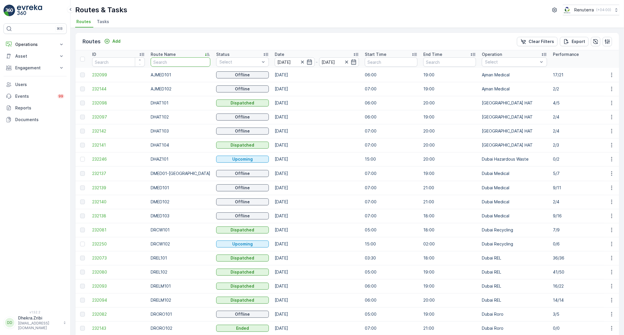
click at [187, 62] on input "text" at bounding box center [181, 61] width 60 height 9
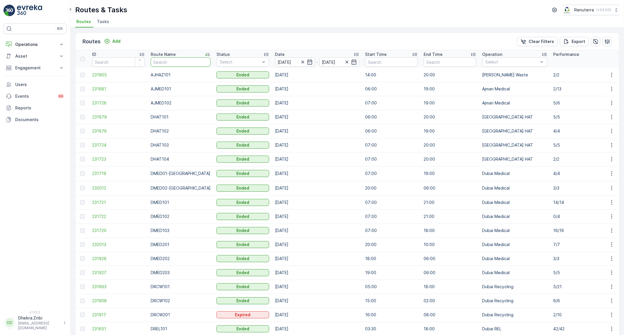
click at [174, 62] on input "text" at bounding box center [181, 61] width 60 height 9
type input "med"
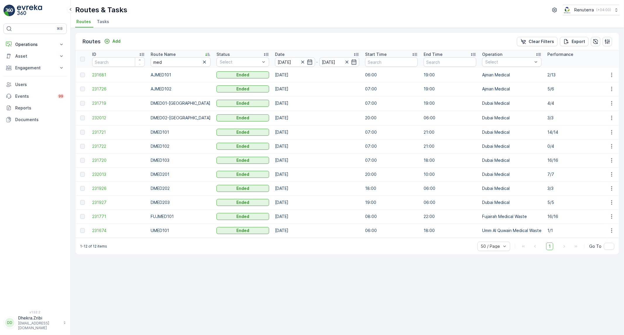
click at [92, 131] on td "231721" at bounding box center [118, 132] width 58 height 14
click at [97, 132] on span "231721" at bounding box center [118, 132] width 53 height 6
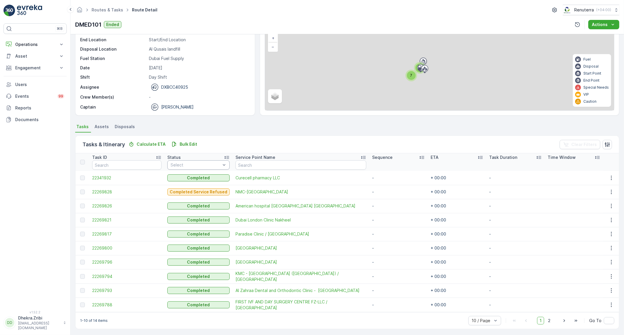
scroll to position [41, 0]
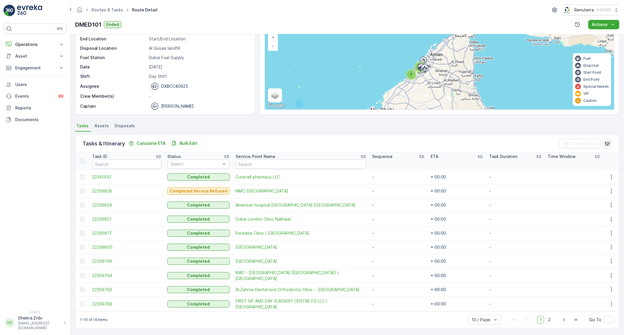
click at [106, 187] on td "22269828" at bounding box center [126, 191] width 75 height 14
click at [107, 189] on span "22269828" at bounding box center [126, 191] width 69 height 6
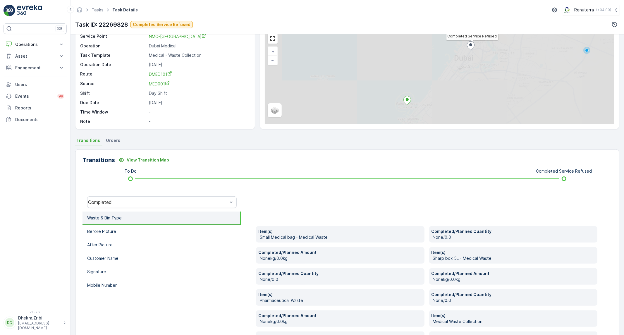
scroll to position [65, 0]
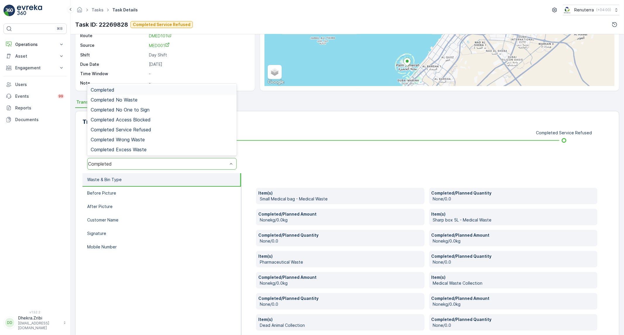
click at [161, 167] on div "Completed" at bounding box center [161, 164] width 149 height 12
click at [144, 130] on span "Completed Service Refused" at bounding box center [121, 129] width 61 height 5
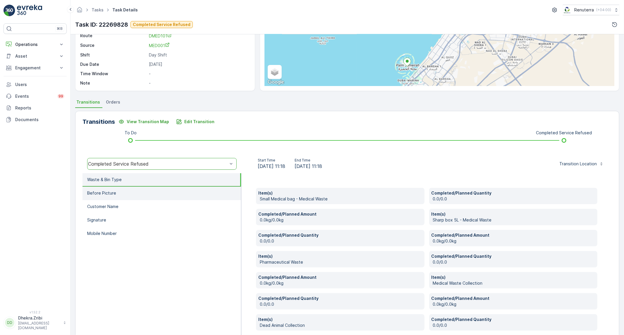
click at [148, 194] on li "Before Picture" at bounding box center [161, 193] width 159 height 13
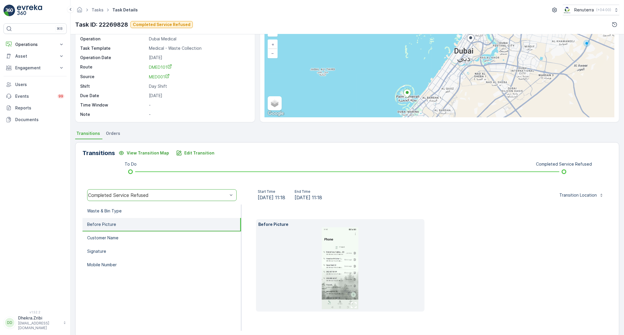
scroll to position [43, 0]
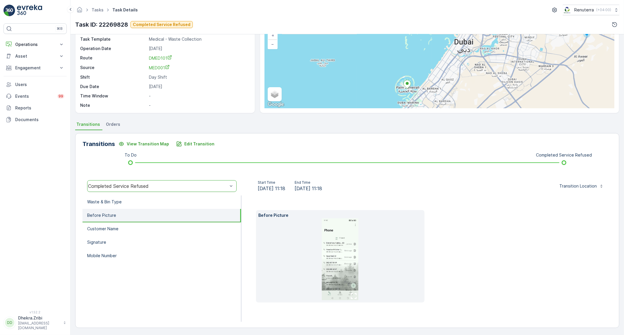
click at [219, 140] on div "Transitions View Transition Map Edit Transition" at bounding box center [346, 143] width 529 height 9
click at [350, 256] on img at bounding box center [340, 259] width 37 height 82
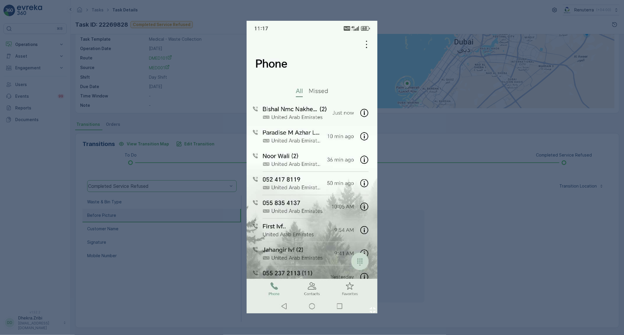
click at [414, 144] on div at bounding box center [312, 167] width 624 height 335
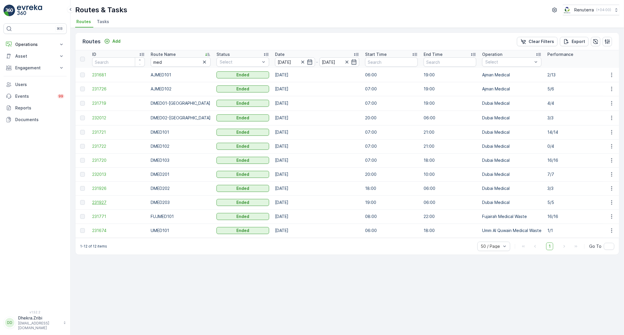
click at [98, 200] on span "231927" at bounding box center [118, 202] width 53 height 6
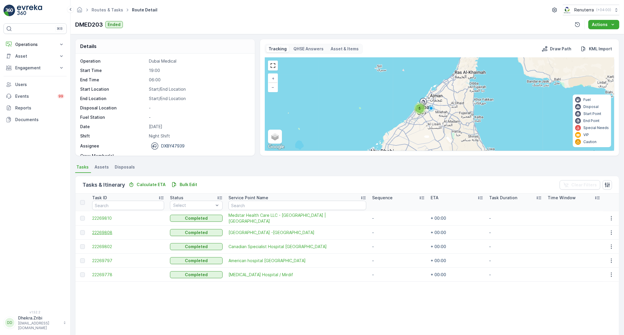
click at [110, 233] on span "22269808" at bounding box center [128, 233] width 72 height 6
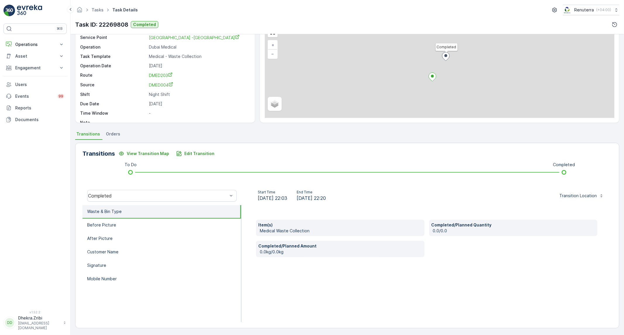
scroll to position [33, 0]
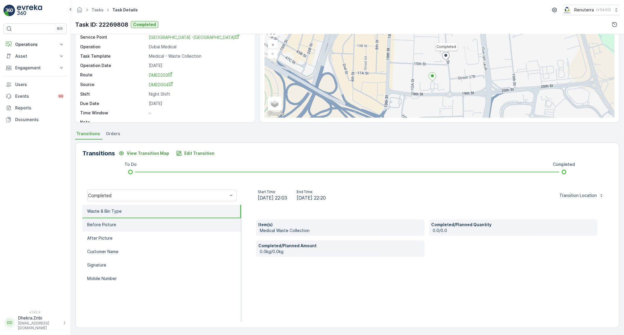
click at [151, 223] on li "Before Picture" at bounding box center [161, 224] width 159 height 13
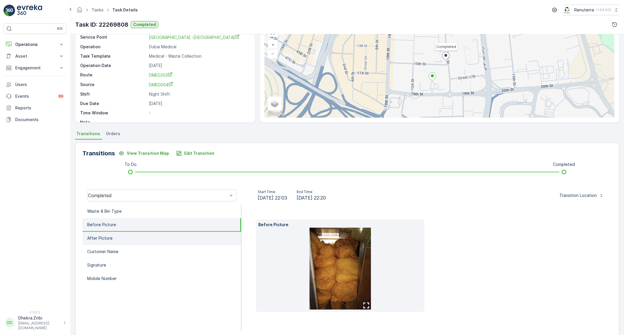
click at [145, 241] on li "After Picture" at bounding box center [161, 238] width 159 height 13
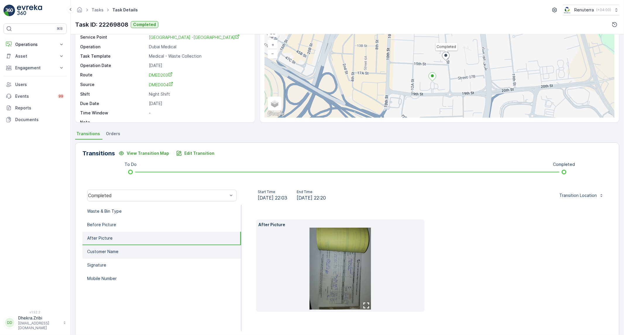
click at [147, 252] on li "Customer Name" at bounding box center [161, 251] width 159 height 13
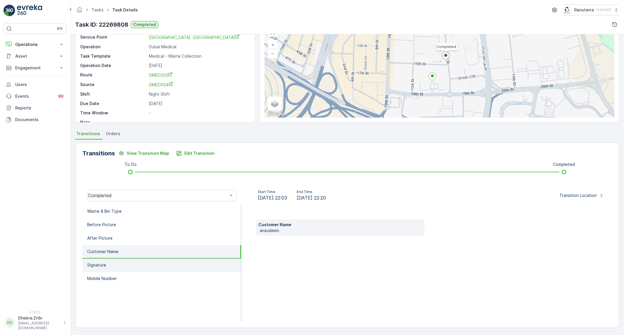
click at [144, 259] on li "Signature" at bounding box center [161, 265] width 159 height 13
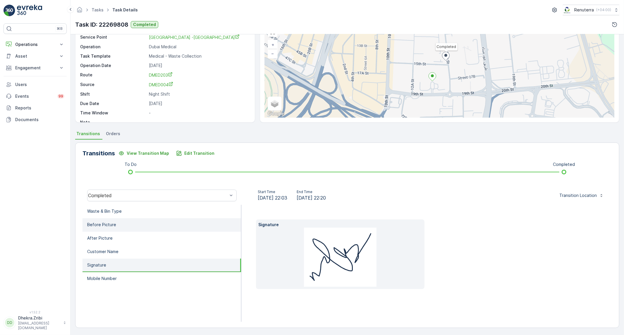
click at [142, 230] on li "Before Picture" at bounding box center [161, 224] width 159 height 13
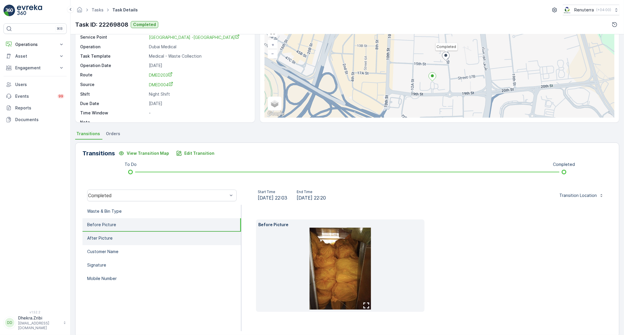
click at [142, 239] on li "After Picture" at bounding box center [161, 238] width 159 height 13
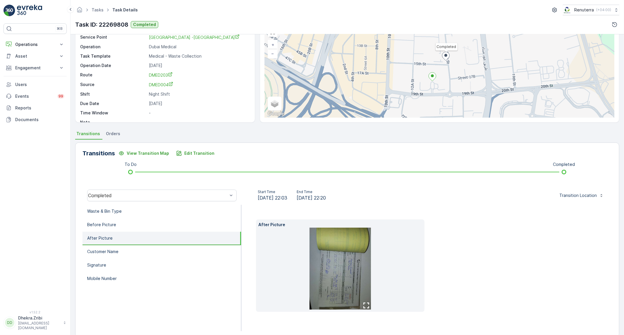
click at [335, 277] on img at bounding box center [339, 269] width 61 height 82
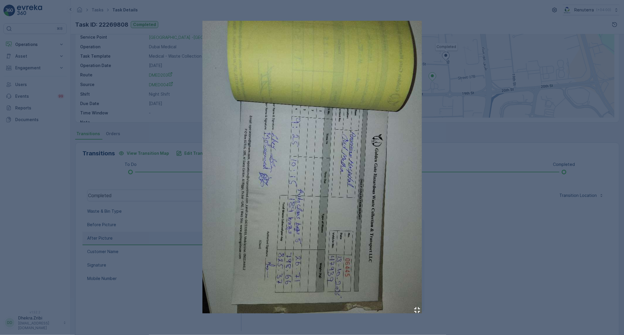
click at [464, 266] on div at bounding box center [312, 167] width 624 height 335
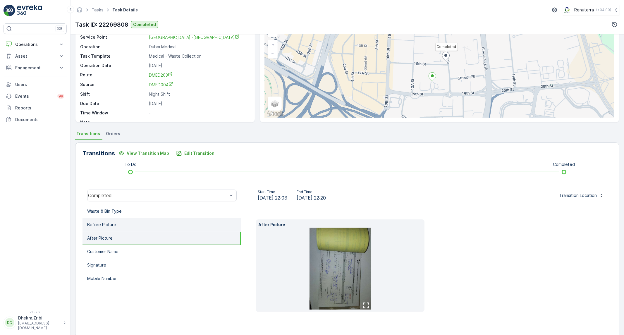
click at [151, 225] on li "Before Picture" at bounding box center [161, 224] width 159 height 13
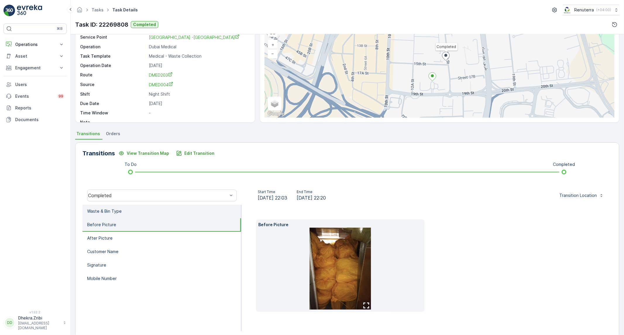
click at [155, 212] on li "Waste & Bin Type" at bounding box center [161, 211] width 159 height 13
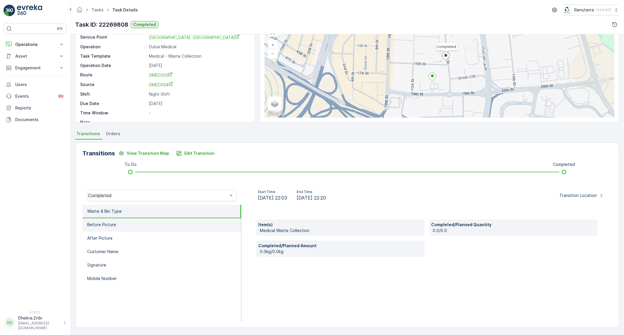
click at [145, 223] on li "Before Picture" at bounding box center [161, 224] width 159 height 13
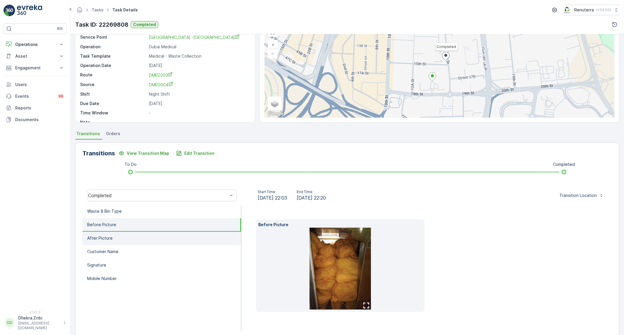
click at [148, 241] on li "After Picture" at bounding box center [161, 238] width 159 height 13
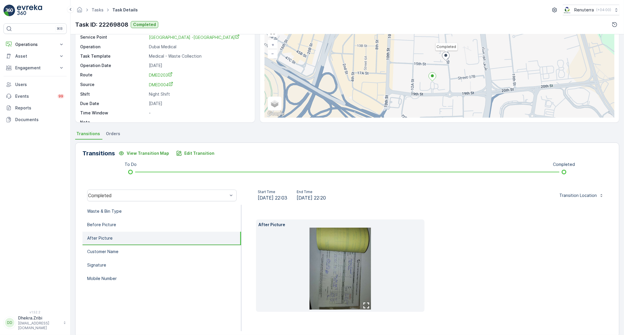
click at [357, 280] on img at bounding box center [339, 269] width 61 height 82
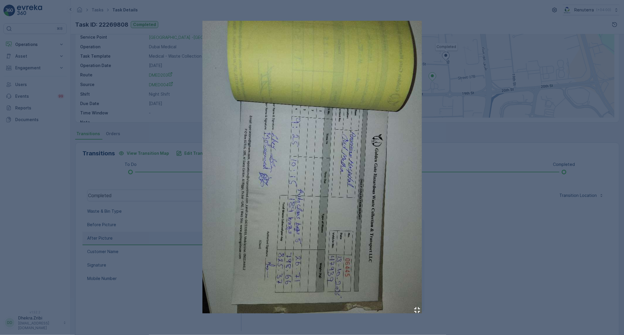
click at [496, 222] on div at bounding box center [312, 167] width 624 height 335
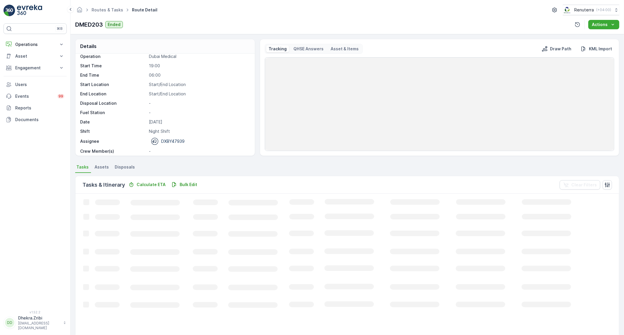
scroll to position [18, 0]
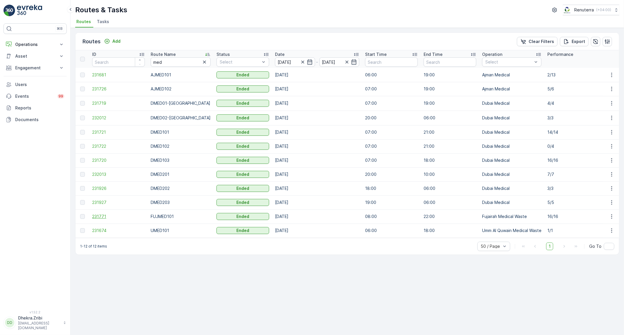
click at [99, 214] on span "231771" at bounding box center [118, 217] width 53 height 6
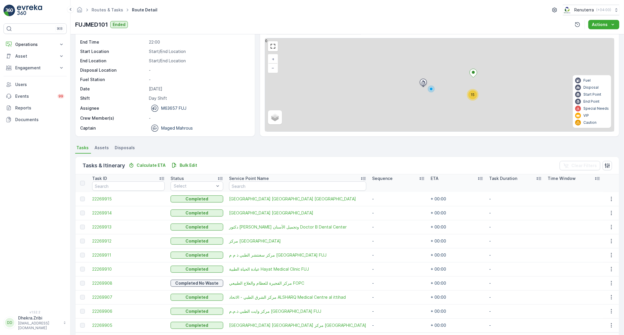
scroll to position [41, 0]
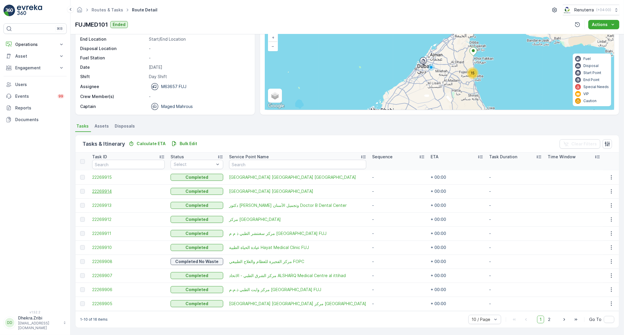
click at [104, 189] on span "22269914" at bounding box center [128, 191] width 73 height 6
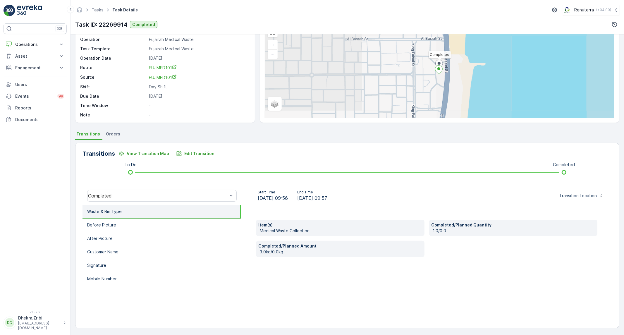
scroll to position [33, 0]
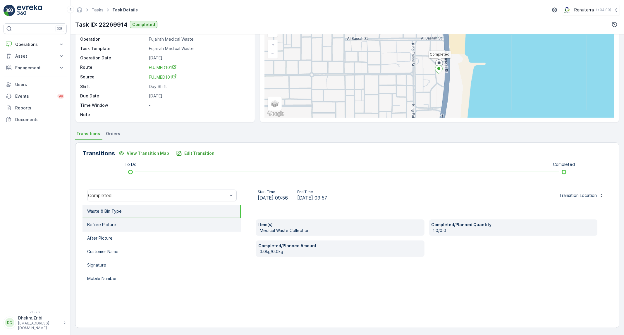
click at [179, 227] on li "Before Picture" at bounding box center [161, 224] width 159 height 13
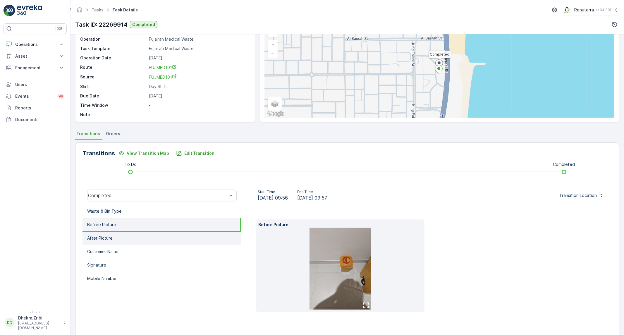
click at [121, 240] on li "After Picture" at bounding box center [161, 238] width 159 height 13
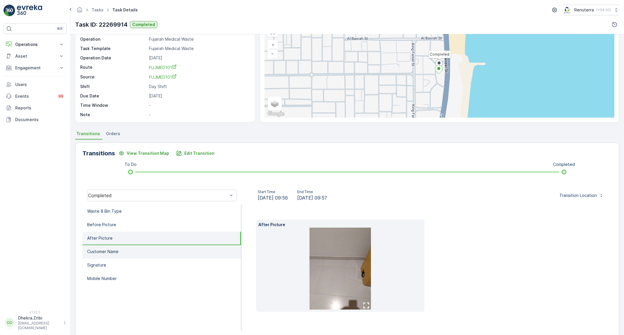
click at [122, 253] on li "Customer Name" at bounding box center [161, 251] width 159 height 13
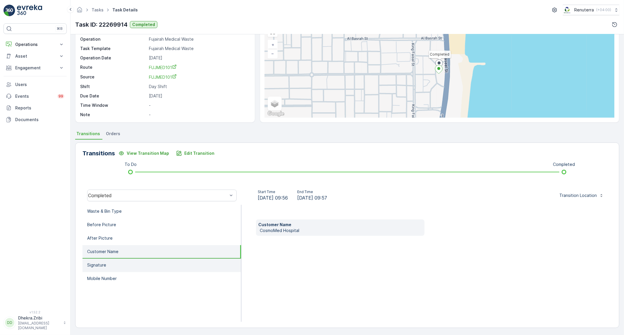
click at [119, 264] on li "Signature" at bounding box center [161, 265] width 159 height 13
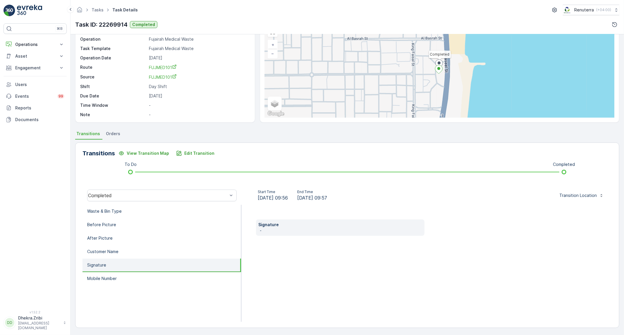
click at [193, 202] on div "Completed" at bounding box center [161, 195] width 159 height 19
click at [189, 207] on li "Waste & Bin Type" at bounding box center [161, 211] width 159 height 13
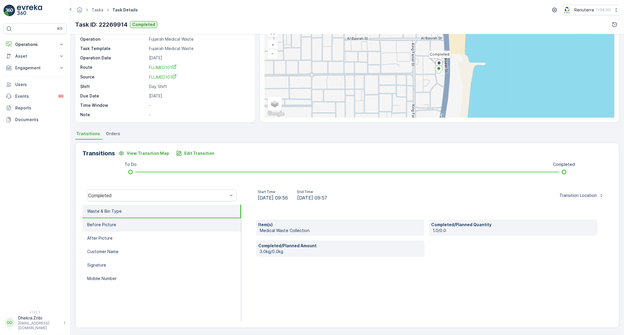
click at [179, 224] on li "Before Picture" at bounding box center [161, 224] width 159 height 13
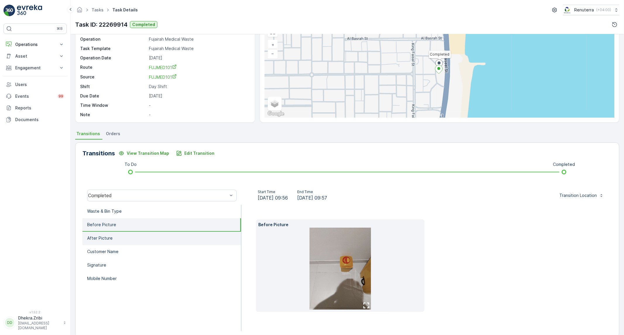
click at [171, 238] on li "After Picture" at bounding box center [161, 238] width 159 height 13
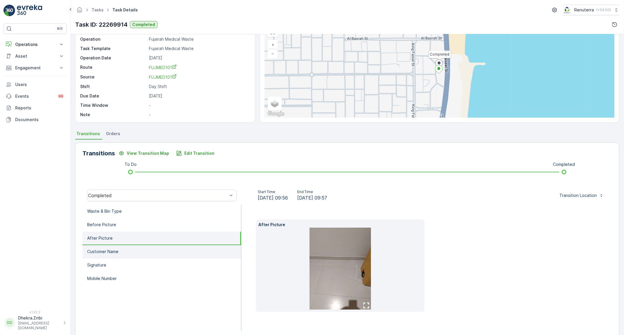
click at [163, 256] on li "Customer Name" at bounding box center [161, 251] width 159 height 13
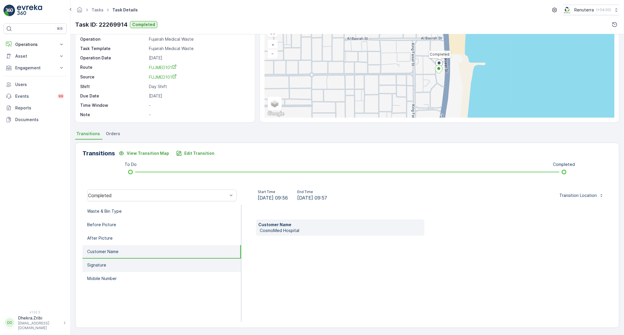
click at [130, 259] on li "Signature" at bounding box center [161, 265] width 159 height 13
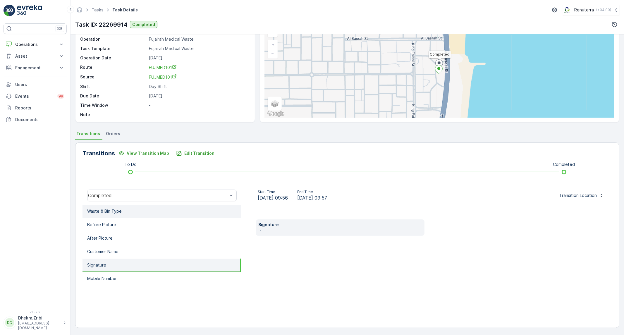
click at [176, 217] on li "Waste & Bin Type" at bounding box center [161, 211] width 159 height 13
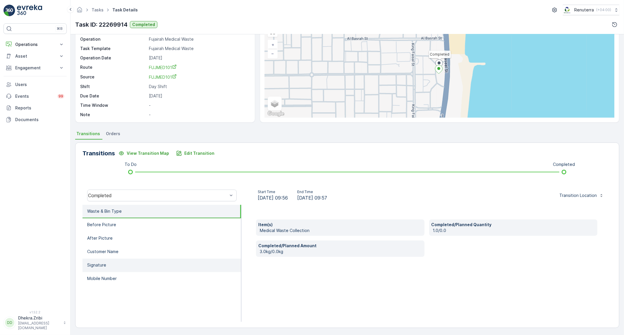
click at [151, 264] on li "Signature" at bounding box center [161, 265] width 159 height 13
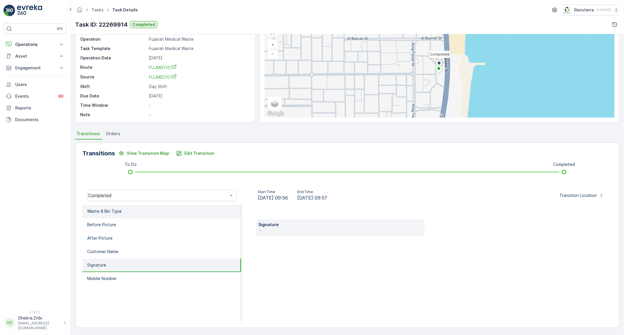
click at [194, 212] on li "Waste & Bin Type" at bounding box center [161, 211] width 159 height 13
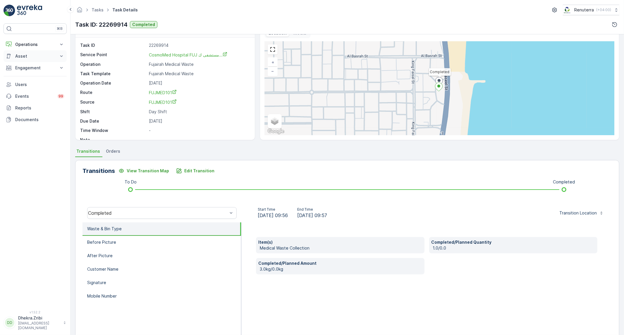
scroll to position [0, 0]
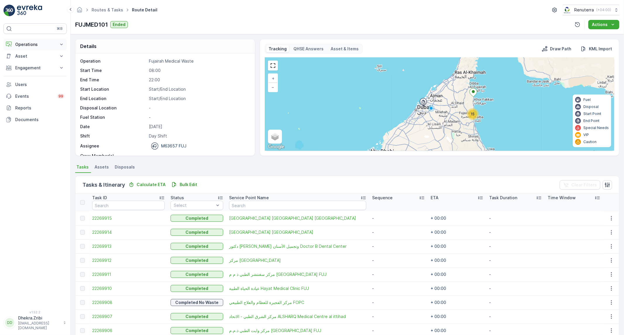
click at [35, 42] on p "Operations" at bounding box center [35, 45] width 40 height 6
click at [32, 72] on p "Routes & Tasks" at bounding box center [30, 71] width 30 height 6
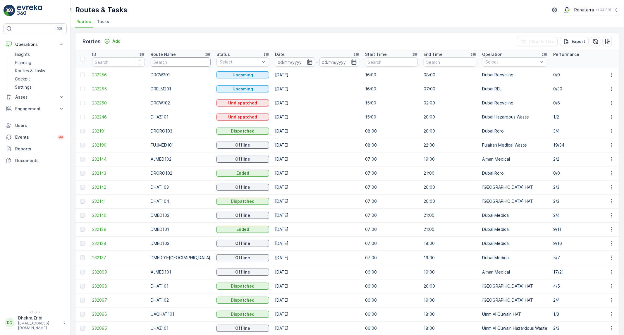
click at [172, 60] on input "text" at bounding box center [181, 61] width 60 height 9
type input "roro"
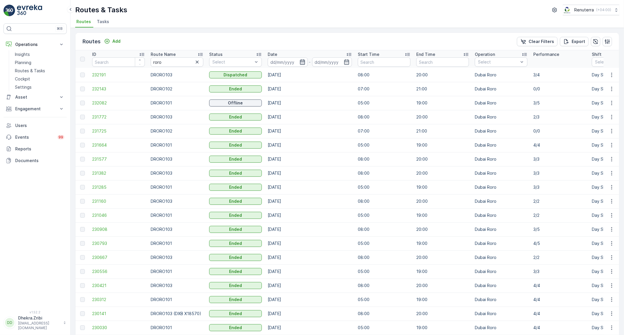
click at [302, 62] on icon "button" at bounding box center [302, 62] width 6 height 6
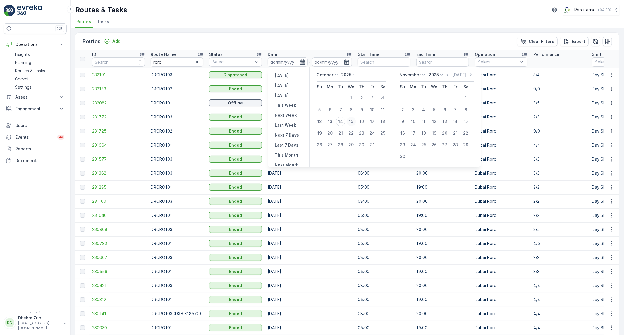
click at [349, 120] on div "15" at bounding box center [351, 121] width 9 height 9
type input "[DATE]"
click at [342, 10] on div "Routes & Tasks Renuterra ( +04:00 )" at bounding box center [347, 10] width 544 height 11
type input "[DATE]"
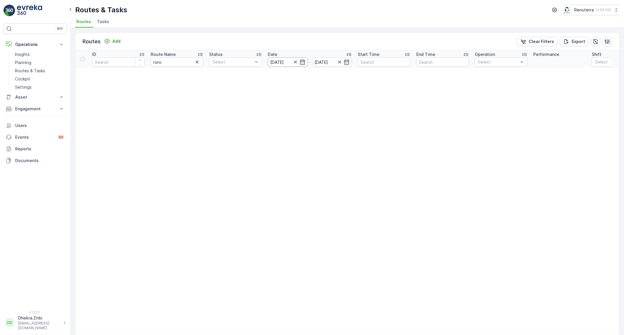
click at [295, 58] on input "[DATE]" at bounding box center [288, 61] width 40 height 9
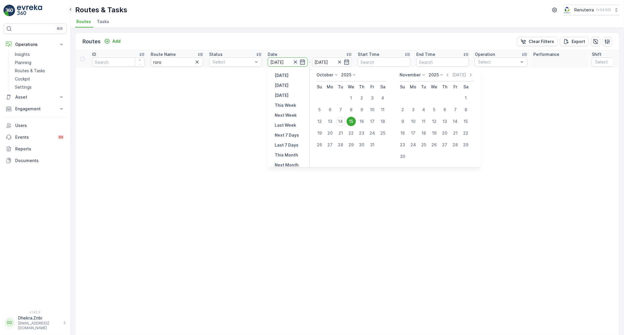
click at [295, 61] on icon "button" at bounding box center [295, 62] width 6 height 6
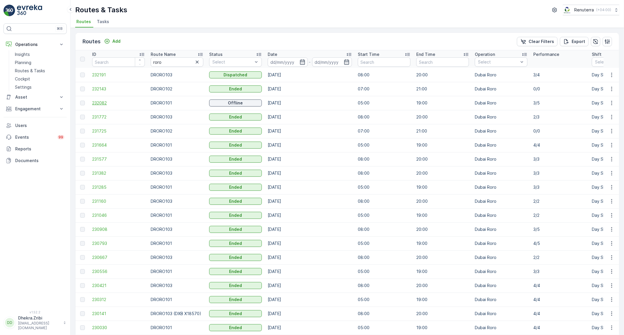
click at [105, 101] on span "232082" at bounding box center [118, 103] width 53 height 6
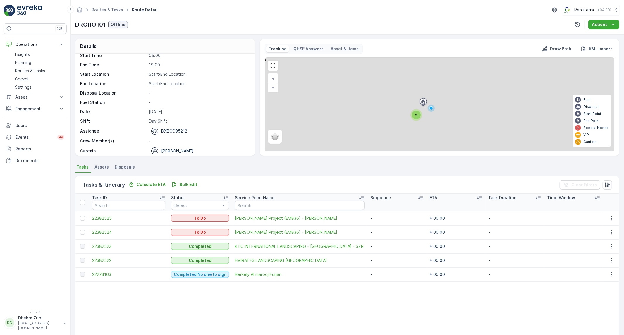
scroll to position [18, 0]
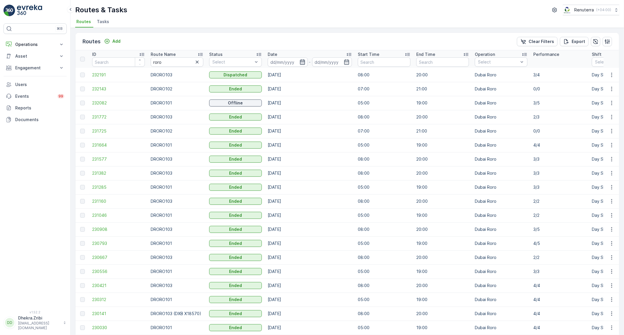
click at [300, 61] on icon "button" at bounding box center [302, 61] width 5 height 5
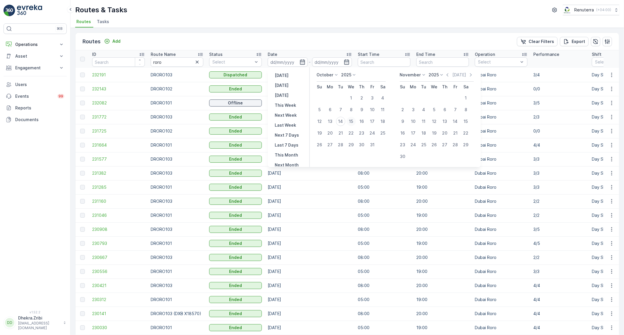
click at [354, 124] on div "15" at bounding box center [351, 121] width 9 height 9
type input "[DATE]"
click at [320, 22] on ul "Routes Tasks" at bounding box center [344, 23] width 539 height 10
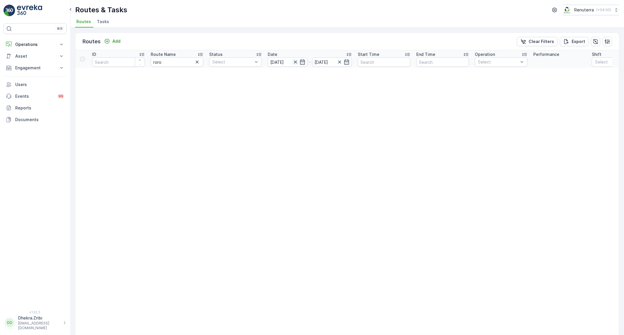
click at [294, 61] on icon "button" at bounding box center [295, 62] width 6 height 6
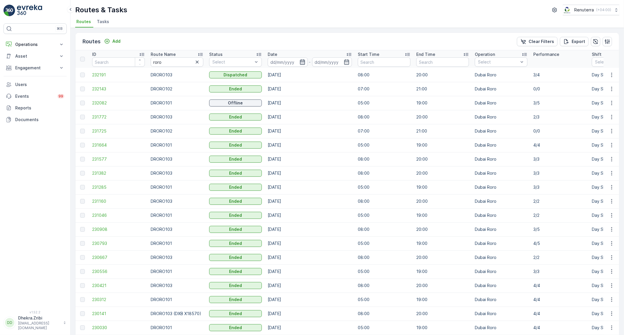
click at [303, 62] on icon "button" at bounding box center [302, 62] width 6 height 6
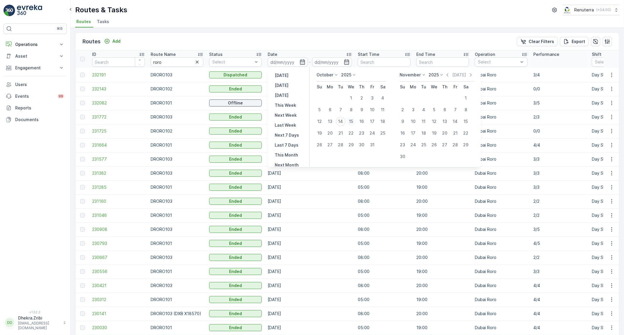
click at [350, 121] on div "15" at bounding box center [351, 121] width 9 height 9
type input "[DATE]"
click at [345, 14] on div "Routes & Tasks Renuterra ( +04:00 )" at bounding box center [347, 10] width 544 height 11
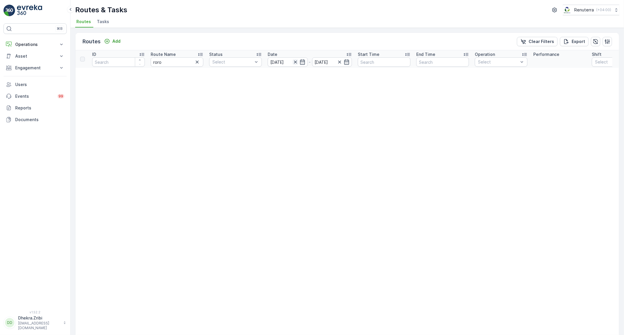
click at [297, 59] on icon "button" at bounding box center [295, 62] width 6 height 6
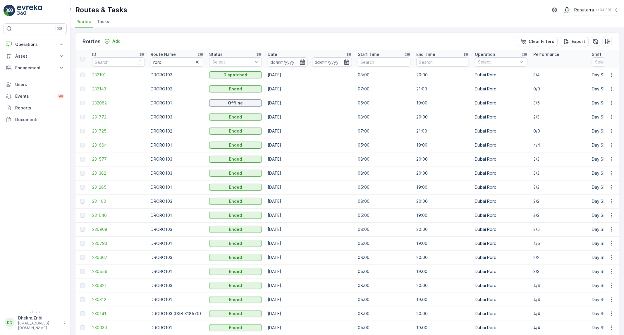
click at [107, 25] on li "Tasks" at bounding box center [104, 23] width 16 height 10
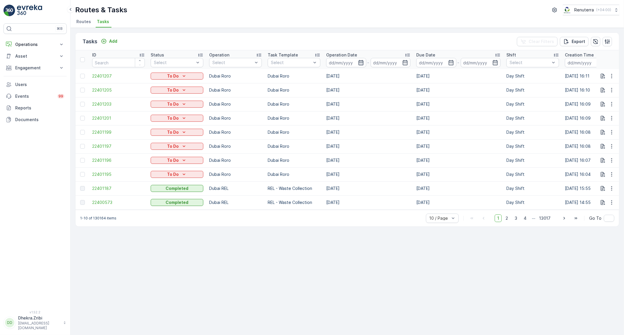
click at [364, 61] on icon "button" at bounding box center [361, 63] width 6 height 6
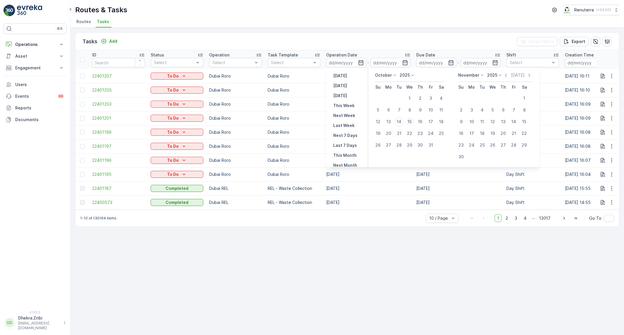
click at [407, 122] on div "15" at bounding box center [409, 121] width 9 height 9
type input "[DATE]"
click at [256, 17] on div "Routes & Tasks Renuterra ( +04:00 ) Routes Tasks" at bounding box center [346, 14] width 553 height 28
type input "[DATE]"
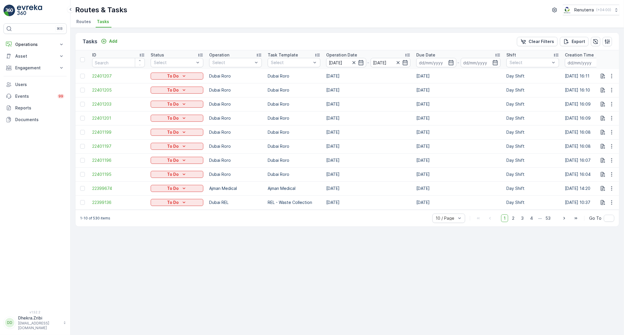
drag, startPoint x: 344, startPoint y: 209, endPoint x: 435, endPoint y: 205, distance: 90.7
click at [435, 205] on tr "22399136 To Do Dubai REL REL - Waste Collection 15.10.2025 15.10.2025 Day Shift…" at bounding box center [566, 202] width 982 height 14
click at [279, 237] on div "Tasks Add Clear Filters Export ID Status Select Operation Select Task Template …" at bounding box center [346, 181] width 553 height 307
click at [230, 100] on p "Dubai Roro" at bounding box center [230, 103] width 22 height 6
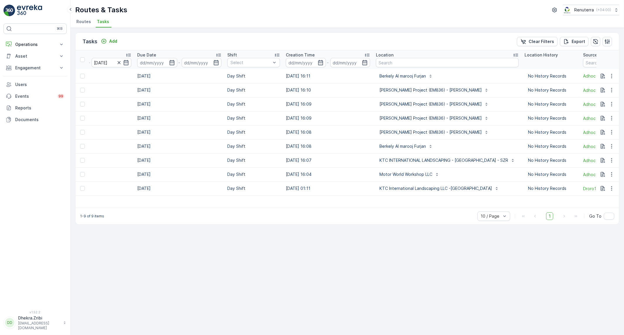
scroll to position [0, 309]
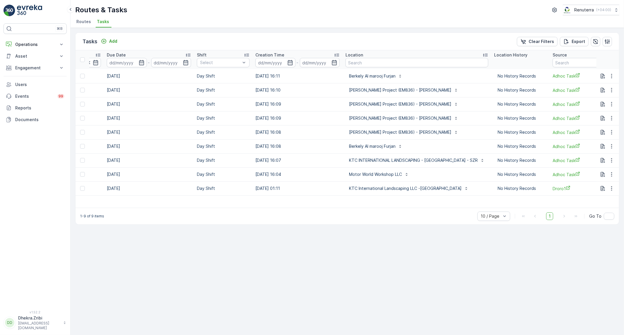
drag, startPoint x: 406, startPoint y: 322, endPoint x: 407, endPoint y: 343, distance: 21.1
click at [407, 335] on html "⌘B Operations Insights Planning Routes & Tasks Cockpit Settings Asset Assets En…" at bounding box center [312, 167] width 624 height 335
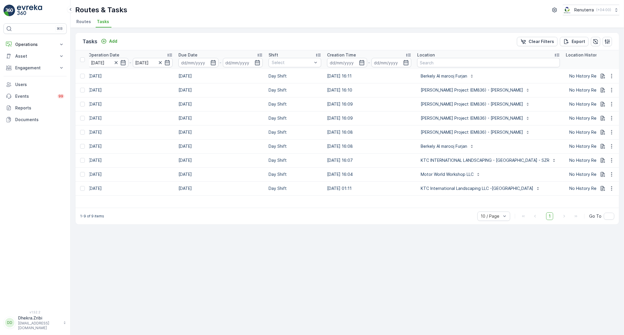
scroll to position [0, 239]
click at [614, 190] on icon "button" at bounding box center [612, 188] width 6 height 6
click at [600, 235] on div "Delete" at bounding box center [602, 232] width 44 height 8
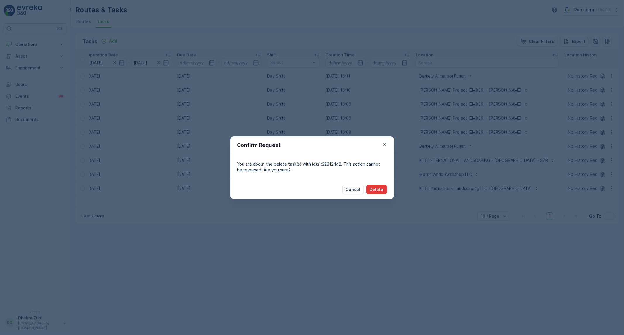
click at [376, 193] on button "Delete" at bounding box center [376, 189] width 21 height 9
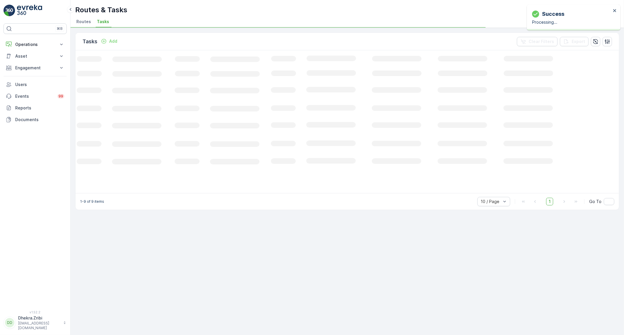
scroll to position [0, 18]
